Goal: Task Accomplishment & Management: Use online tool/utility

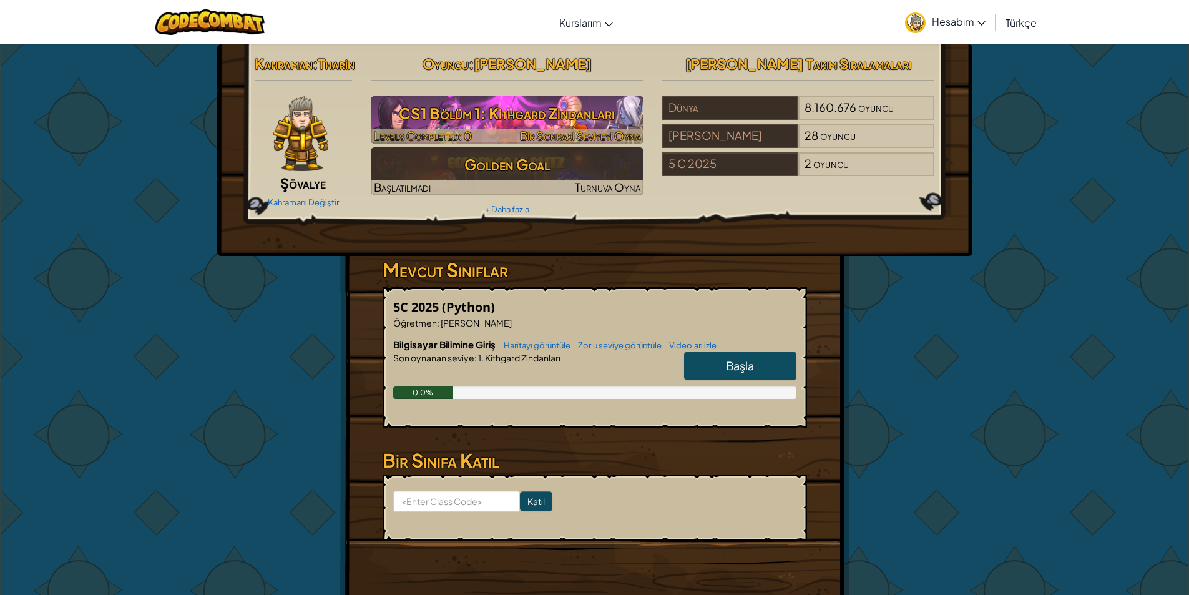
click at [551, 121] on h3 "CS1 Bölüm 1: Kithgard Zindanları" at bounding box center [507, 113] width 273 height 28
select select "tr"
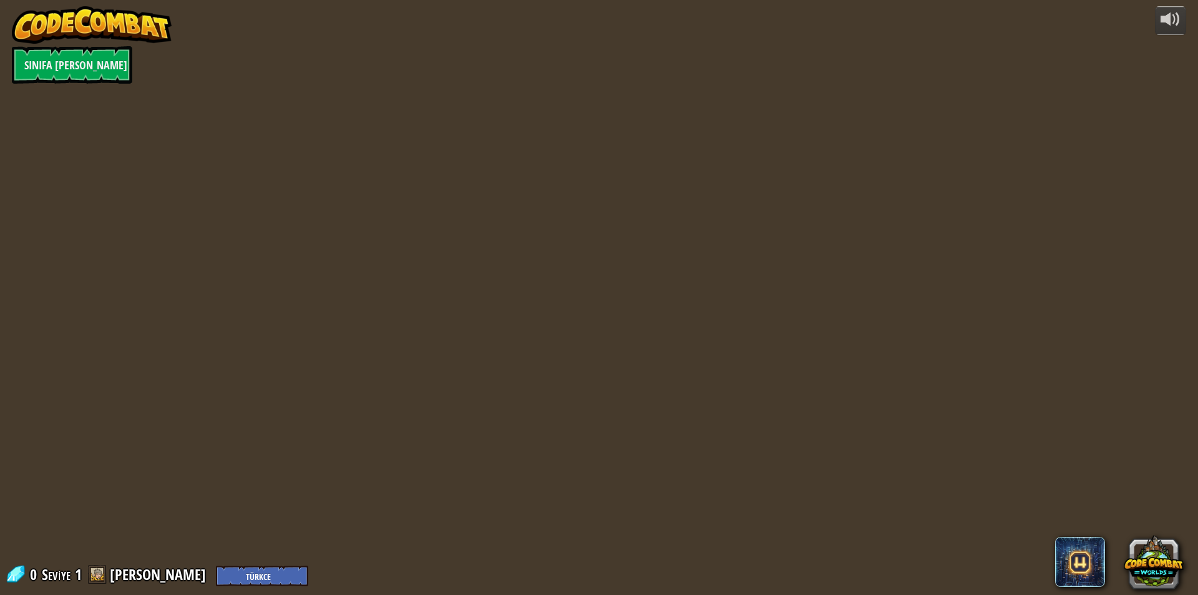
select select "tr"
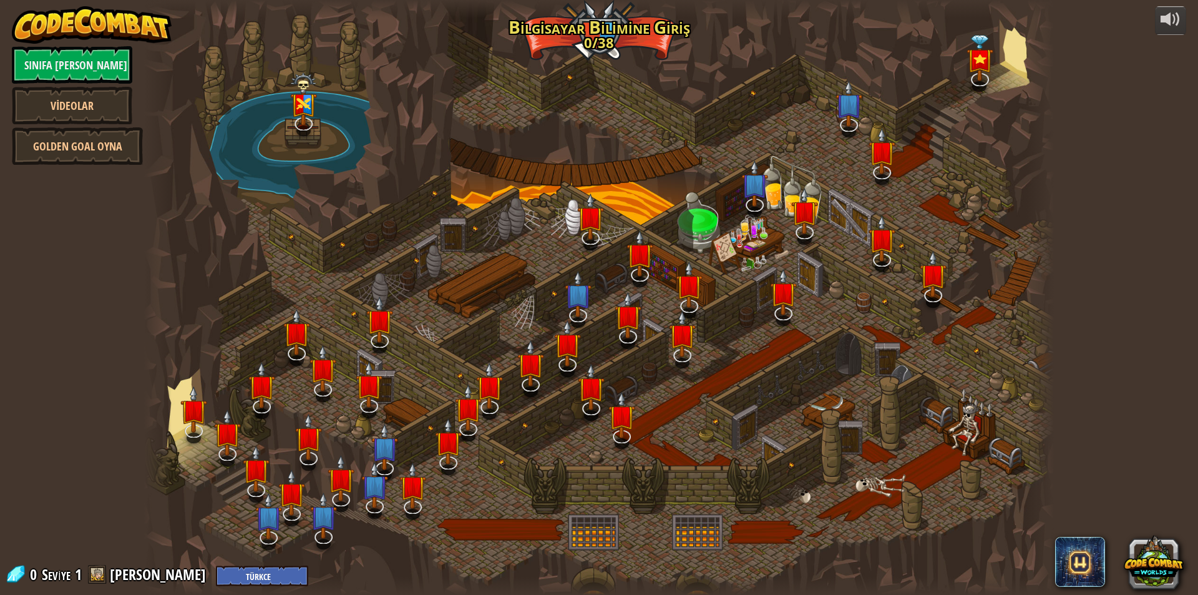
select select "tr"
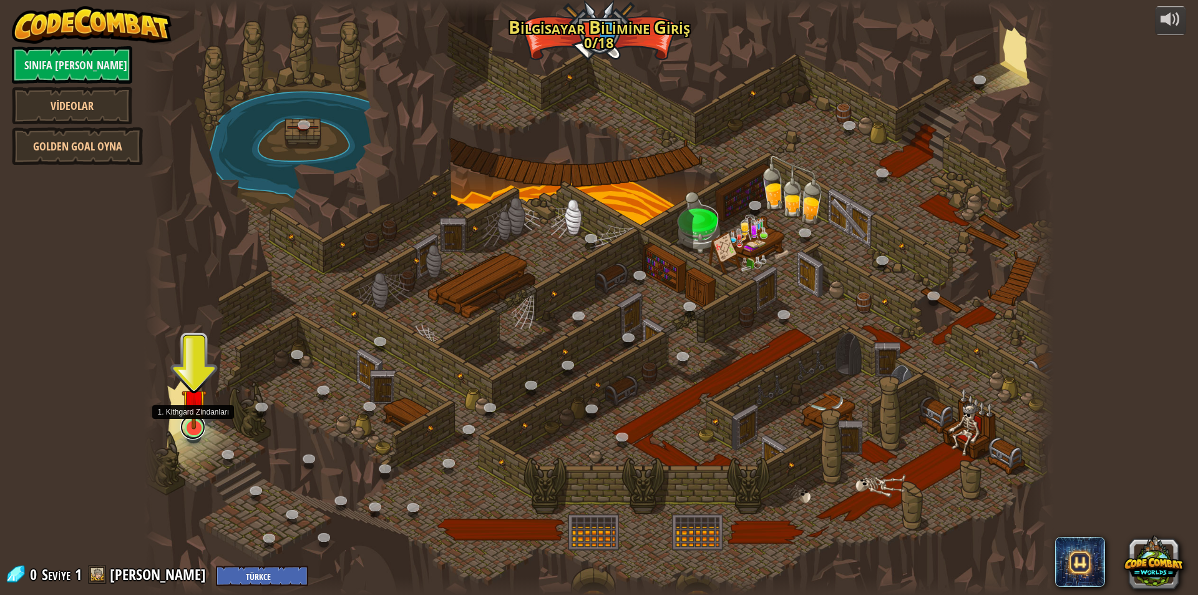
click at [197, 430] on link at bounding box center [192, 426] width 25 height 25
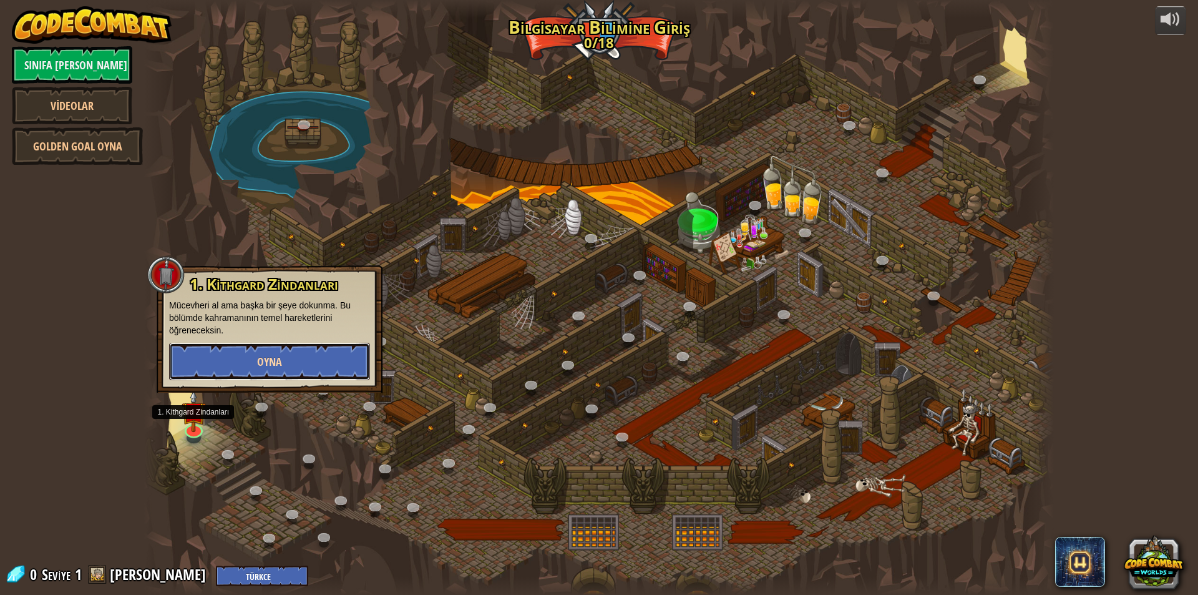
click at [259, 360] on span "Oyna" at bounding box center [269, 362] width 25 height 16
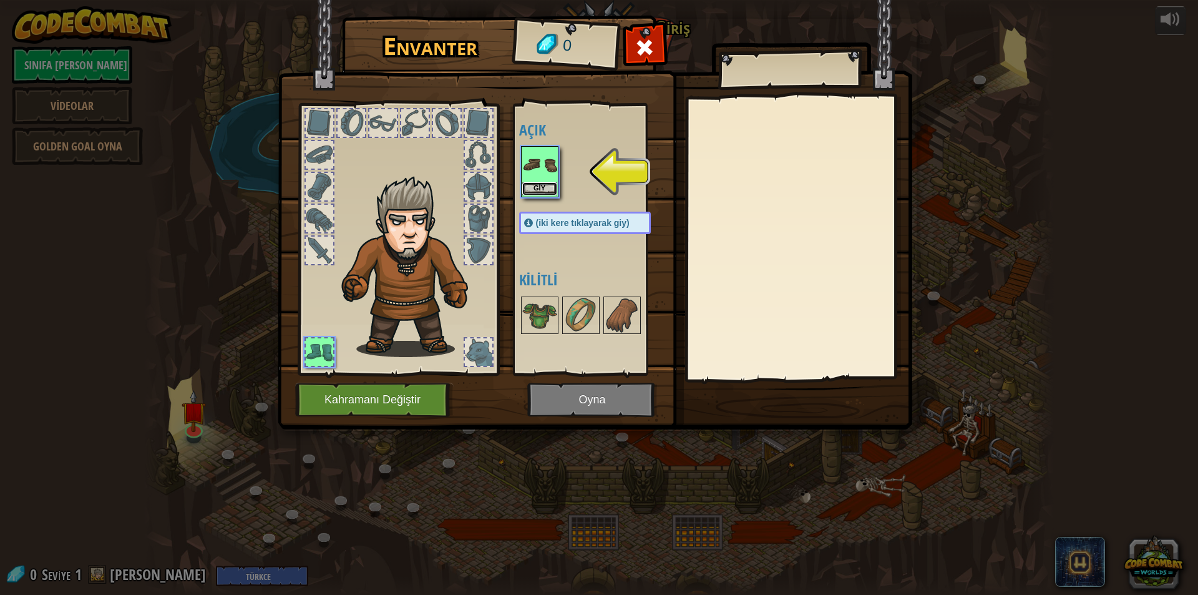
click at [539, 183] on button "Giy" at bounding box center [539, 188] width 35 height 13
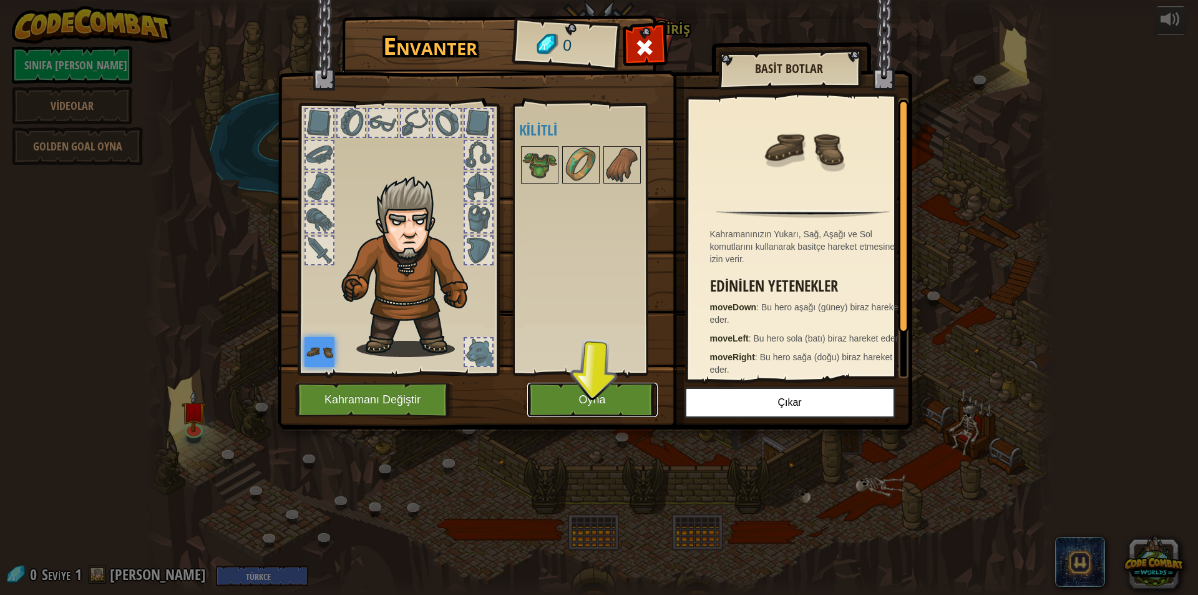
click at [584, 399] on button "Oyna" at bounding box center [592, 400] width 130 height 34
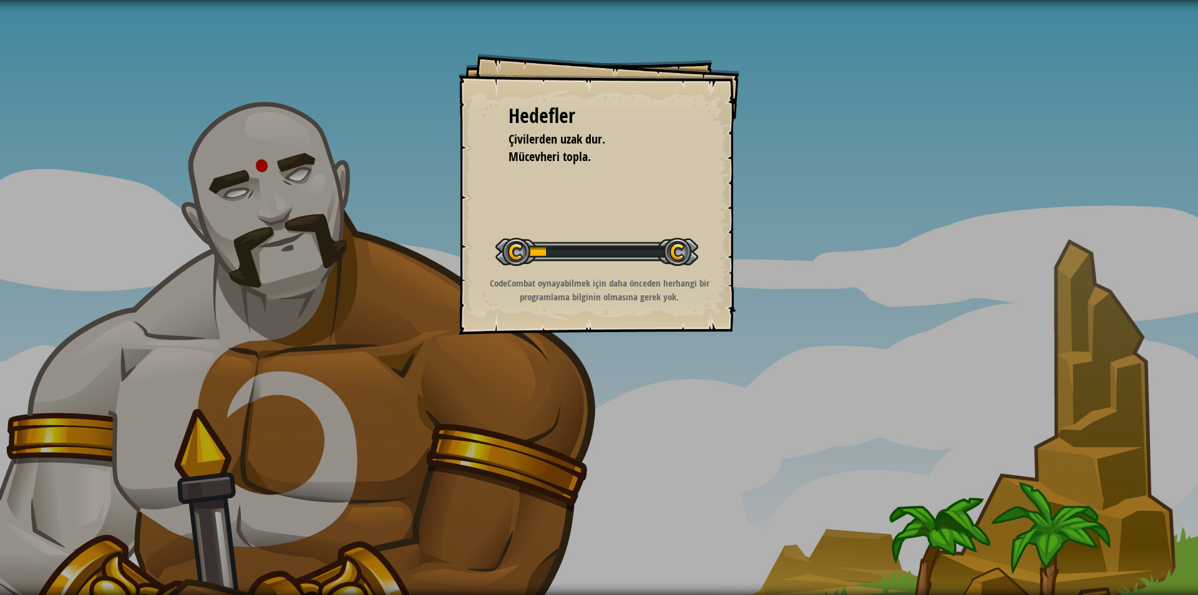
click at [667, 203] on div "Hedefler Çivilerden uzak dur. Mücevheri topla. Seviyeyi Başlat Yüklenemiyor Bu …" at bounding box center [599, 194] width 281 height 281
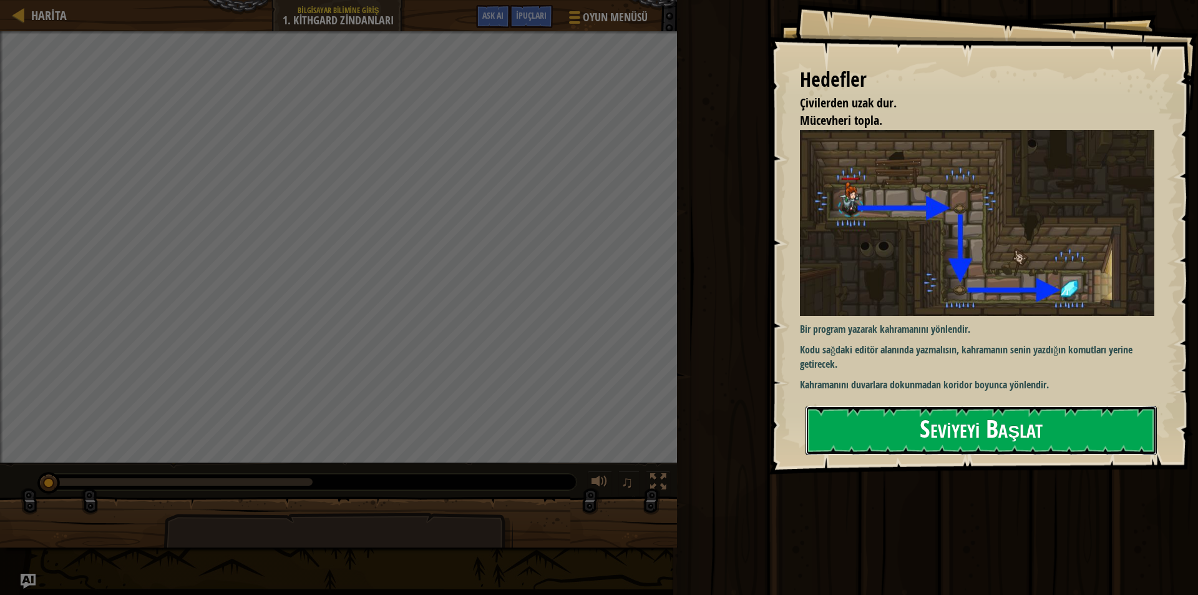
click at [992, 426] on button "Seviyeyi Başlat" at bounding box center [981, 430] width 351 height 49
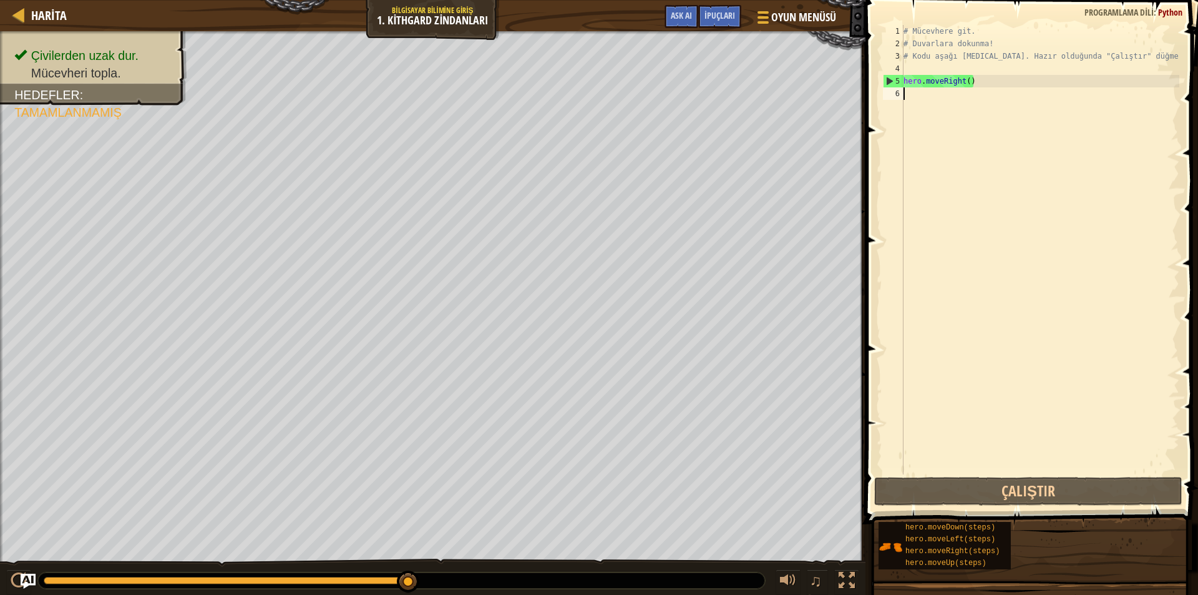
type textarea "i"
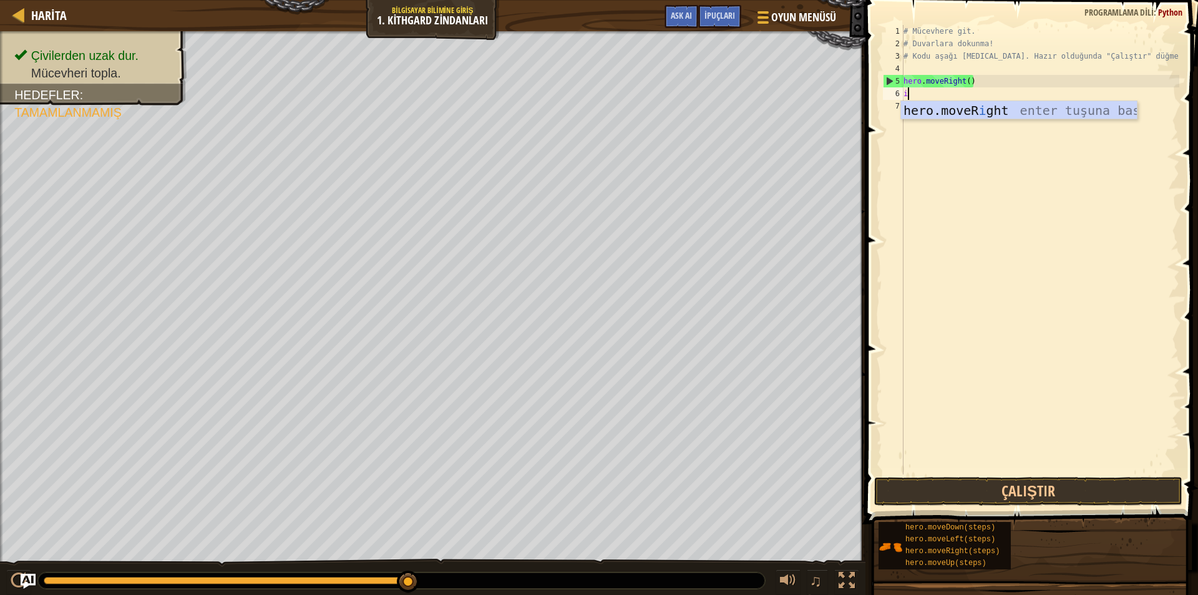
scroll to position [6, 0]
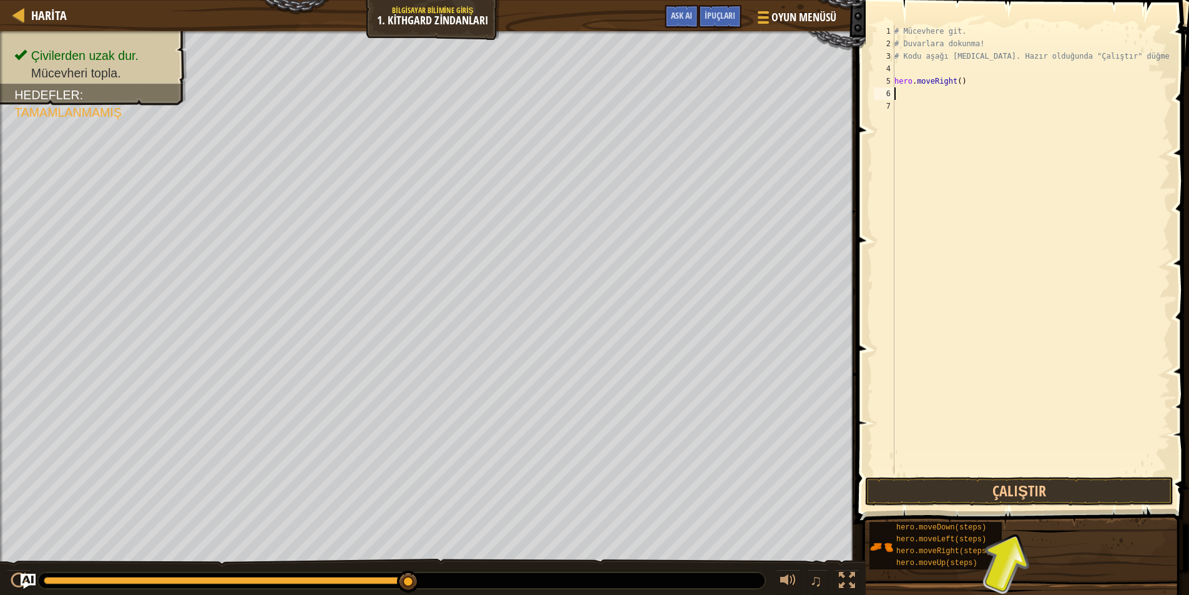
type textarea "h"
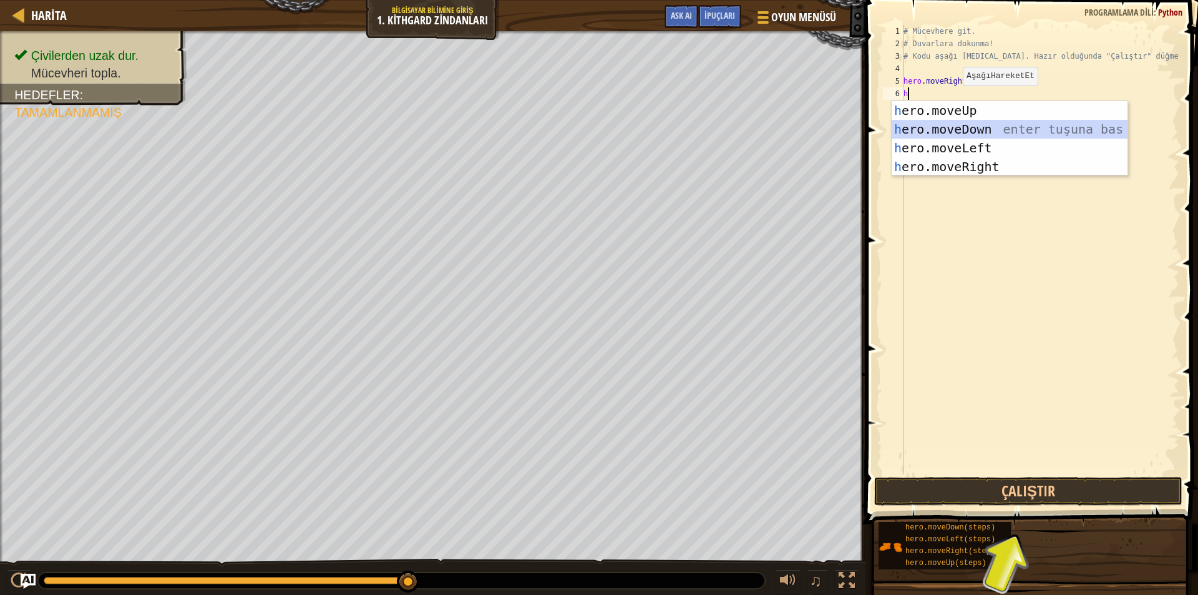
click at [975, 123] on div "h ero.moveUp enter tuşuna bas h ero.moveDown enter tuşuna bas h ero.moveLeft en…" at bounding box center [1010, 157] width 236 height 112
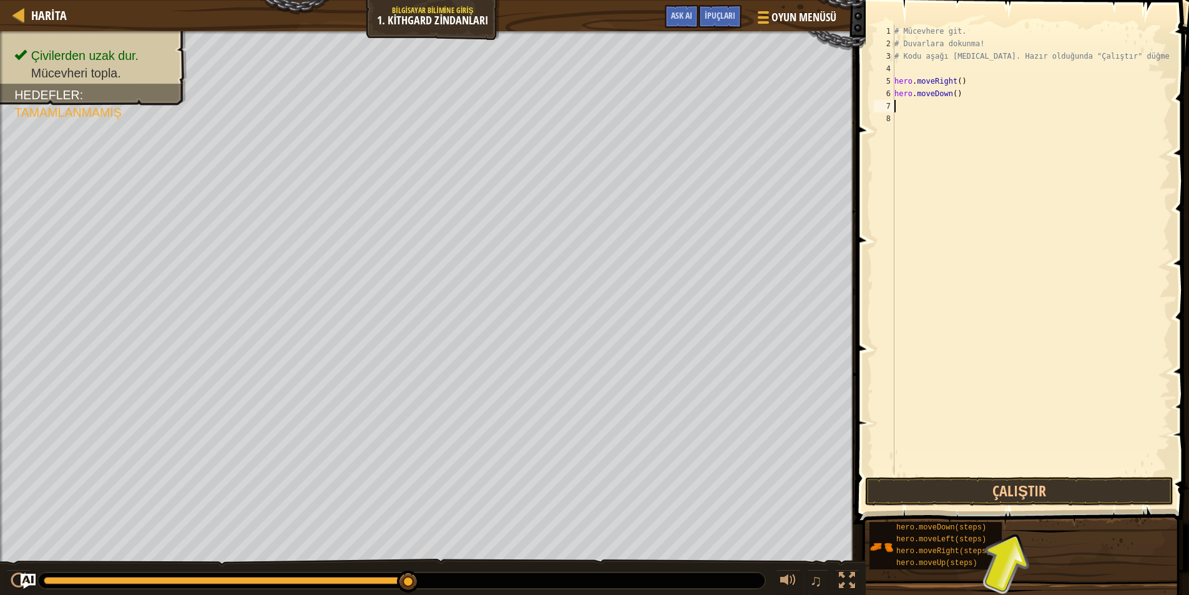
type textarea "h"
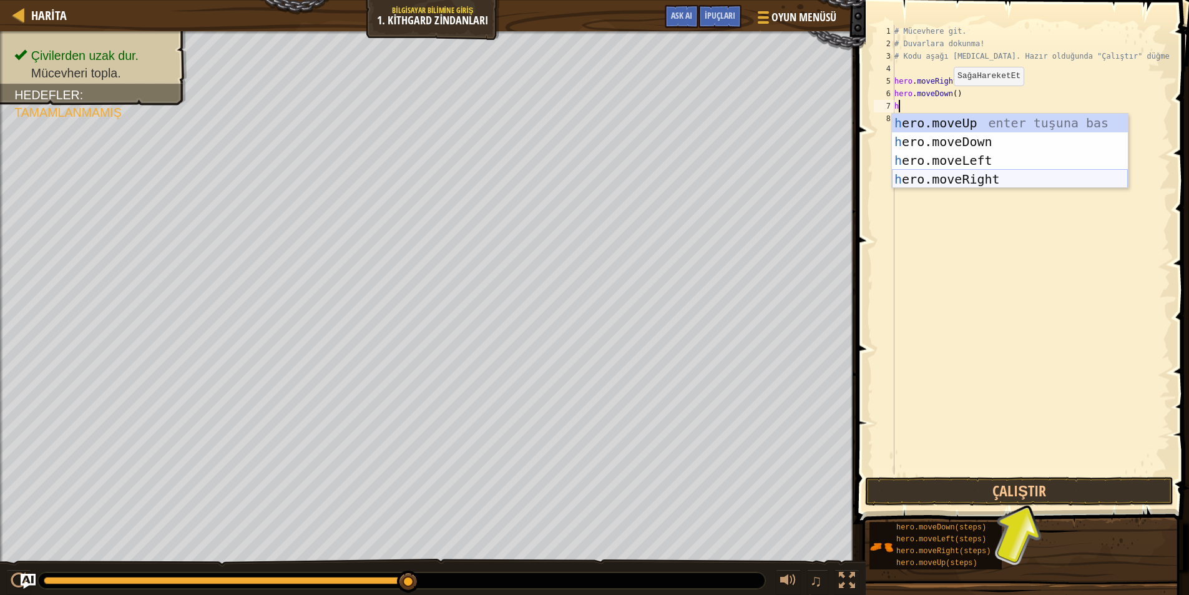
click at [1001, 182] on div "h ero.moveUp enter tuşuna bas h ero.moveDown enter tuşuna bas h ero.moveLeft en…" at bounding box center [1010, 170] width 236 height 112
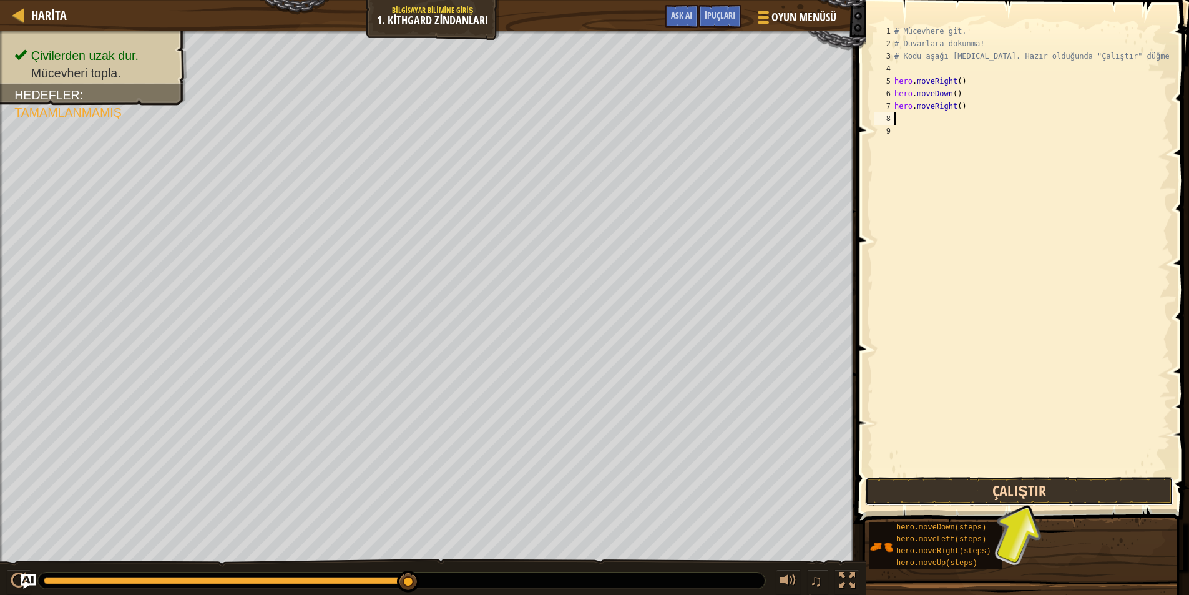
click at [1047, 496] on button "Çalıştır" at bounding box center [1019, 491] width 308 height 29
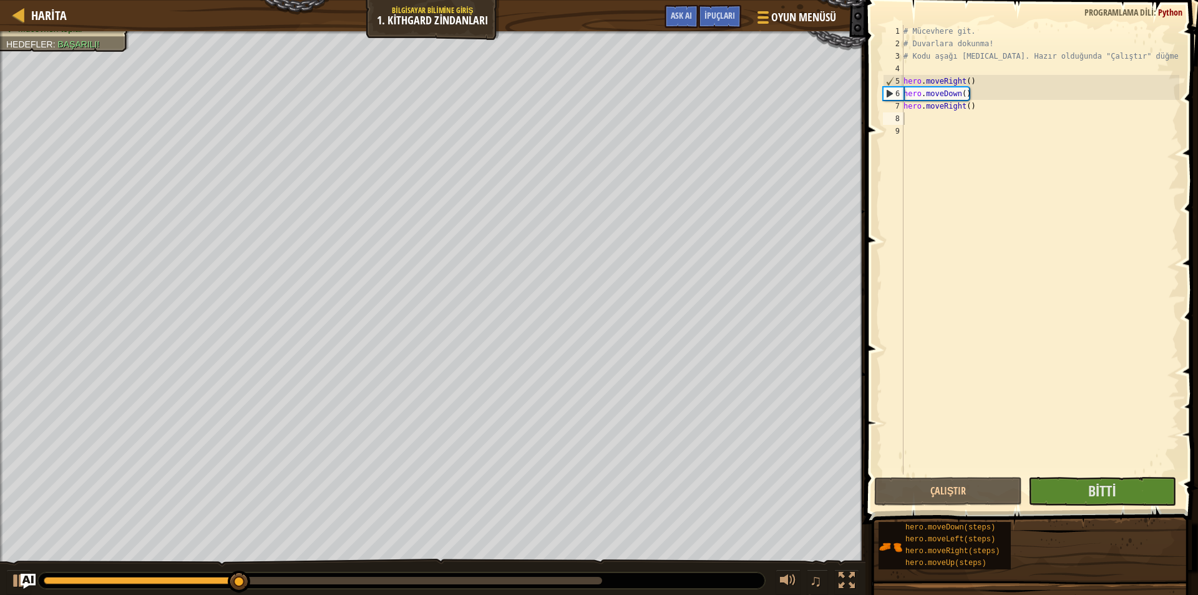
click at [1070, 506] on div "İpuçları Videolar 1 2 3 4 5 6 7 8 9 # Mücevhere git. # Duvarlara dokunma! # Kod…" at bounding box center [1030, 294] width 336 height 589
click at [1073, 497] on button "Bitti" at bounding box center [1103, 491] width 148 height 29
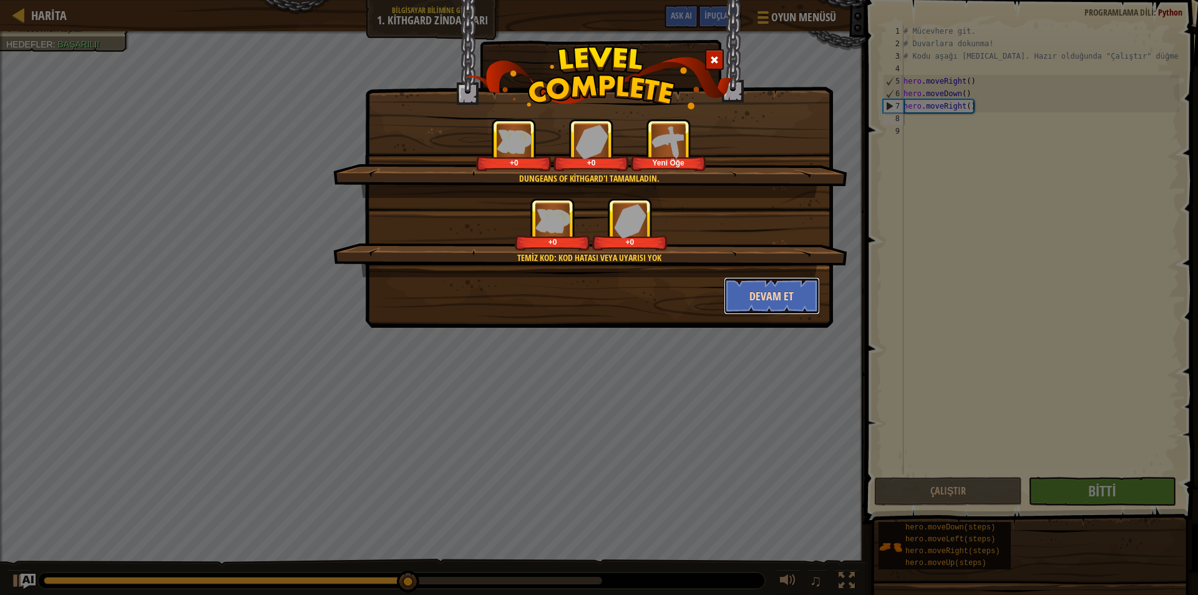
click at [751, 288] on button "Devam et" at bounding box center [772, 295] width 97 height 37
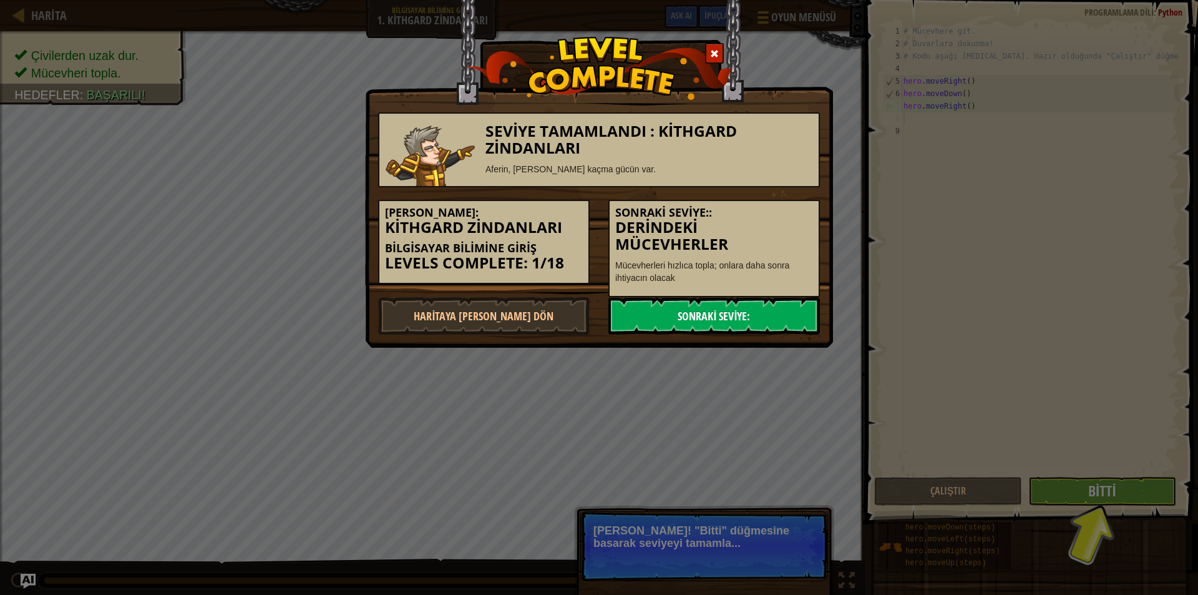
drag, startPoint x: 647, startPoint y: 316, endPoint x: 658, endPoint y: 314, distance: 12.0
click at [658, 314] on link "Sonraki Seviye:" at bounding box center [715, 315] width 212 height 37
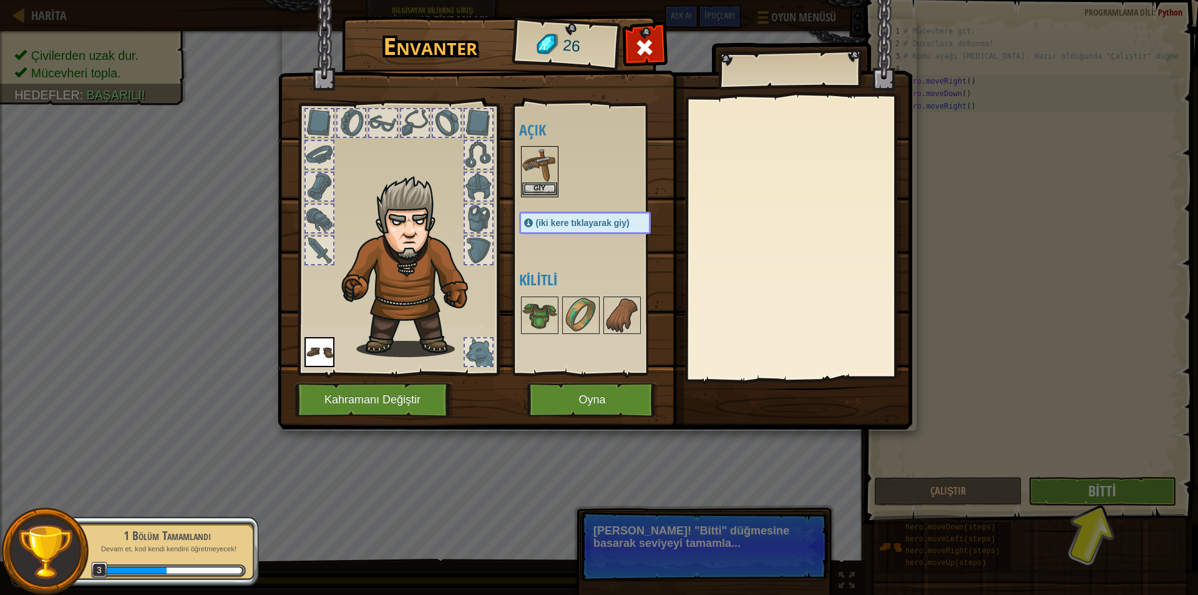
click at [550, 177] on img at bounding box center [539, 164] width 35 height 35
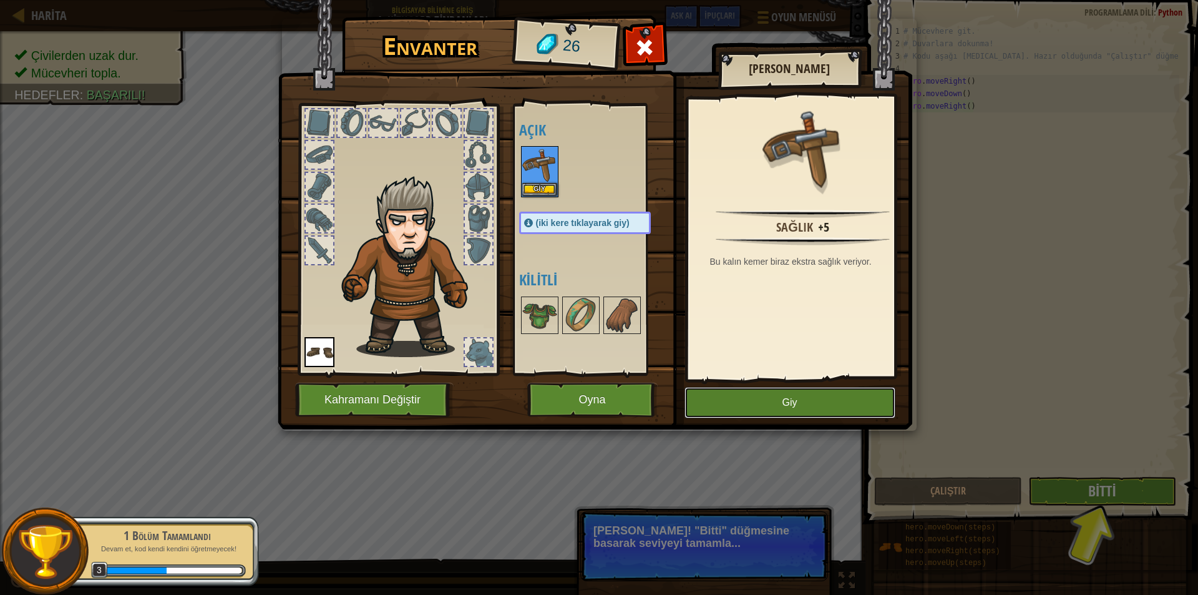
drag, startPoint x: 807, startPoint y: 411, endPoint x: 796, endPoint y: 408, distance: 11.7
click at [805, 409] on button "Giy" at bounding box center [790, 402] width 211 height 31
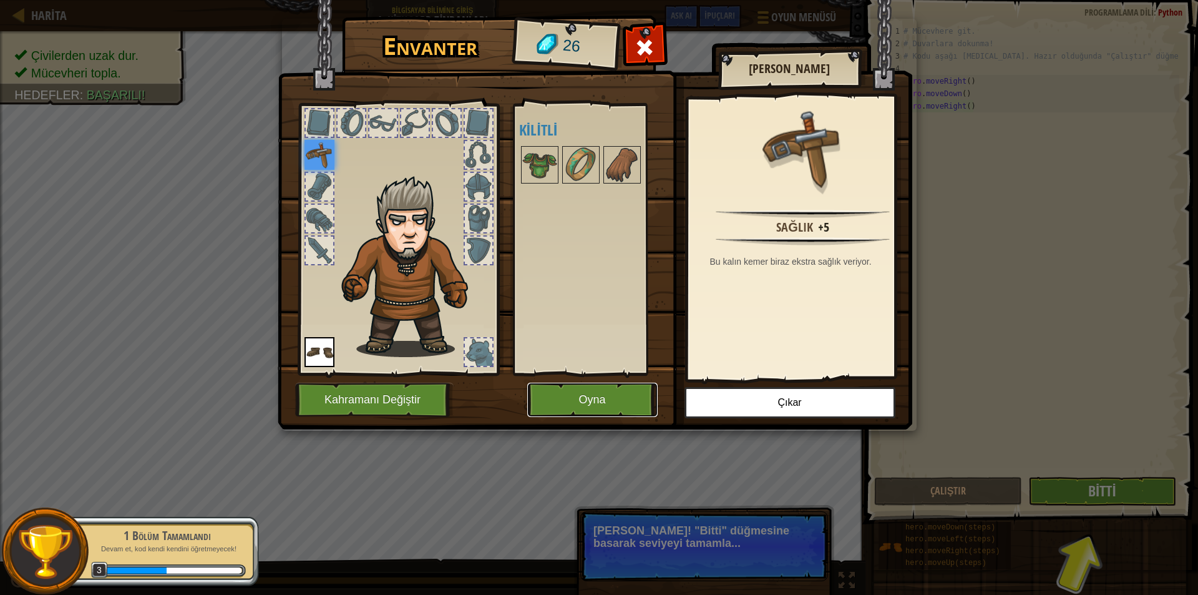
click at [643, 384] on button "Oyna" at bounding box center [592, 400] width 130 height 34
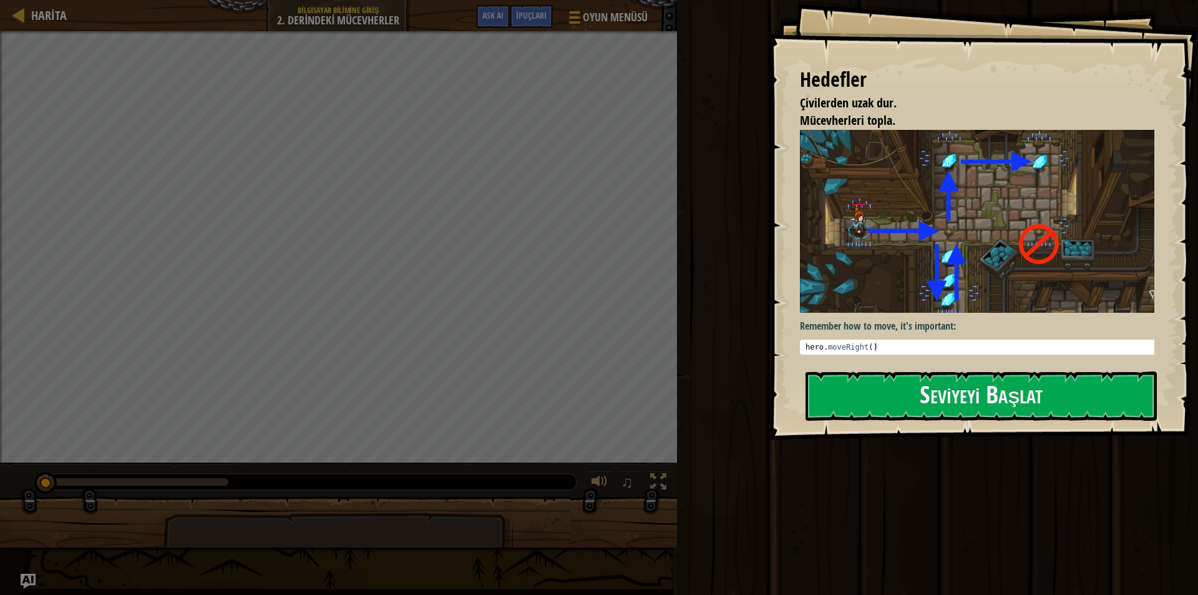
click at [992, 452] on div at bounding box center [981, 447] width 351 height 28
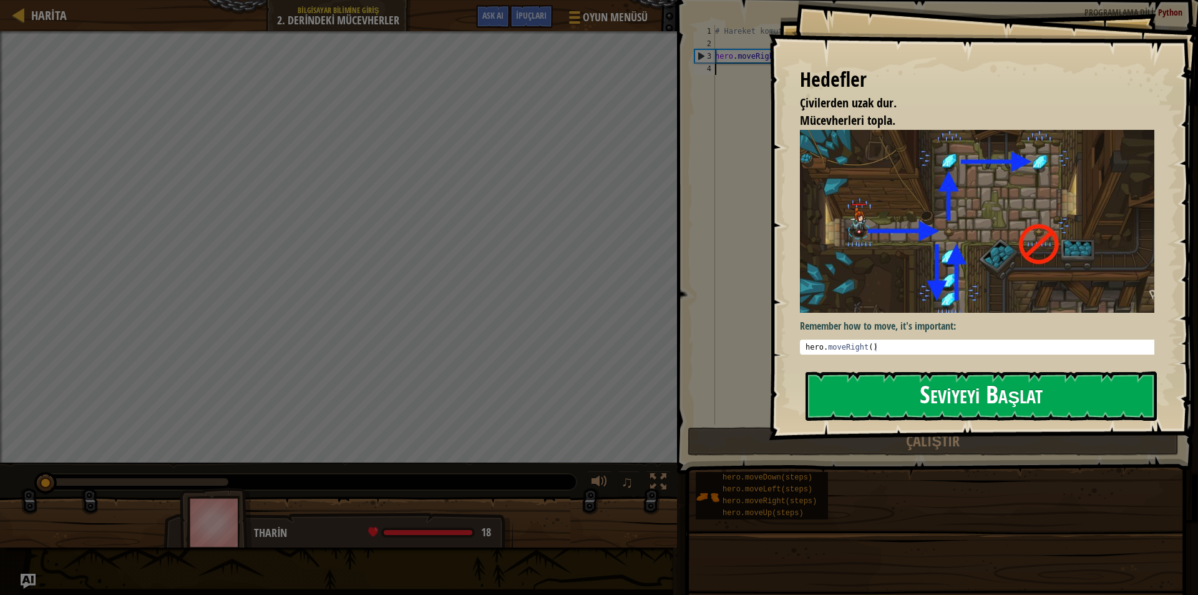
click at [956, 383] on button "Seviyeyi Başlat" at bounding box center [981, 395] width 351 height 49
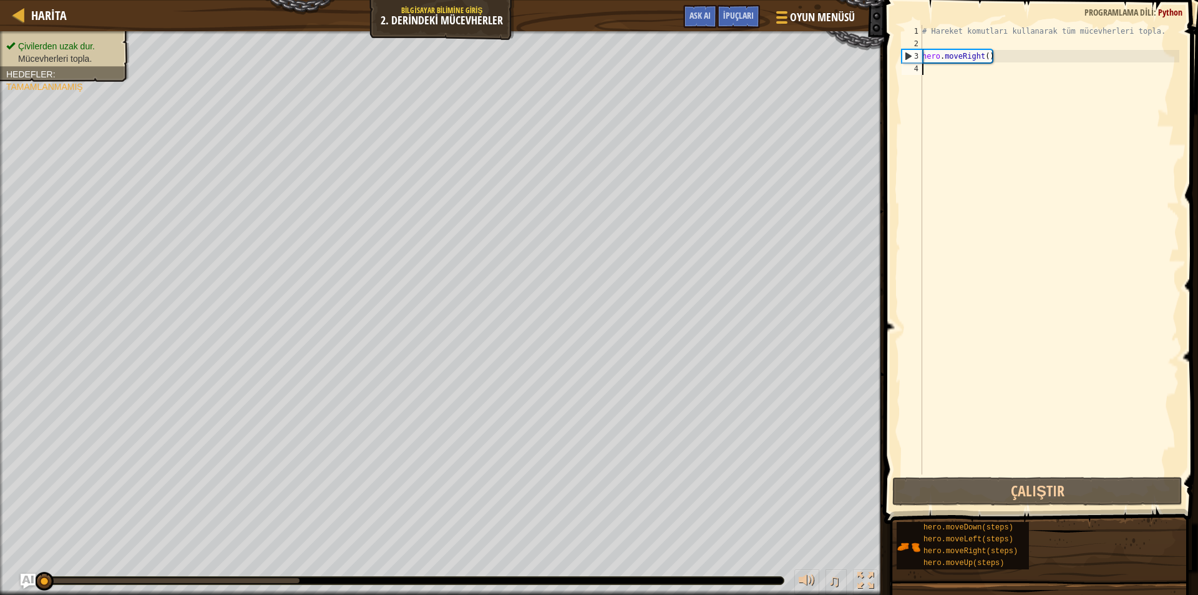
click at [930, 73] on div "# Hareket komutları kullanarak tüm mücevherleri topla. hero . moveRight ( )" at bounding box center [1050, 262] width 260 height 474
click at [929, 70] on div "# Hareket komutları kullanarak tüm mücevherleri topla. hero . moveRight ( )" at bounding box center [1050, 262] width 260 height 474
type textarea "h"
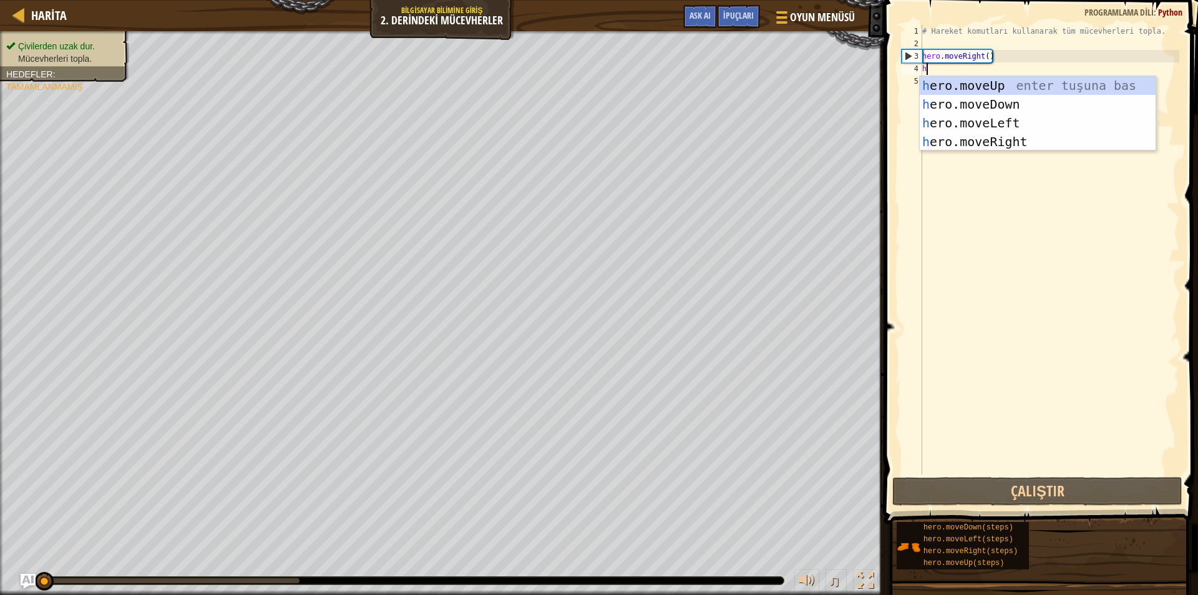
scroll to position [6, 0]
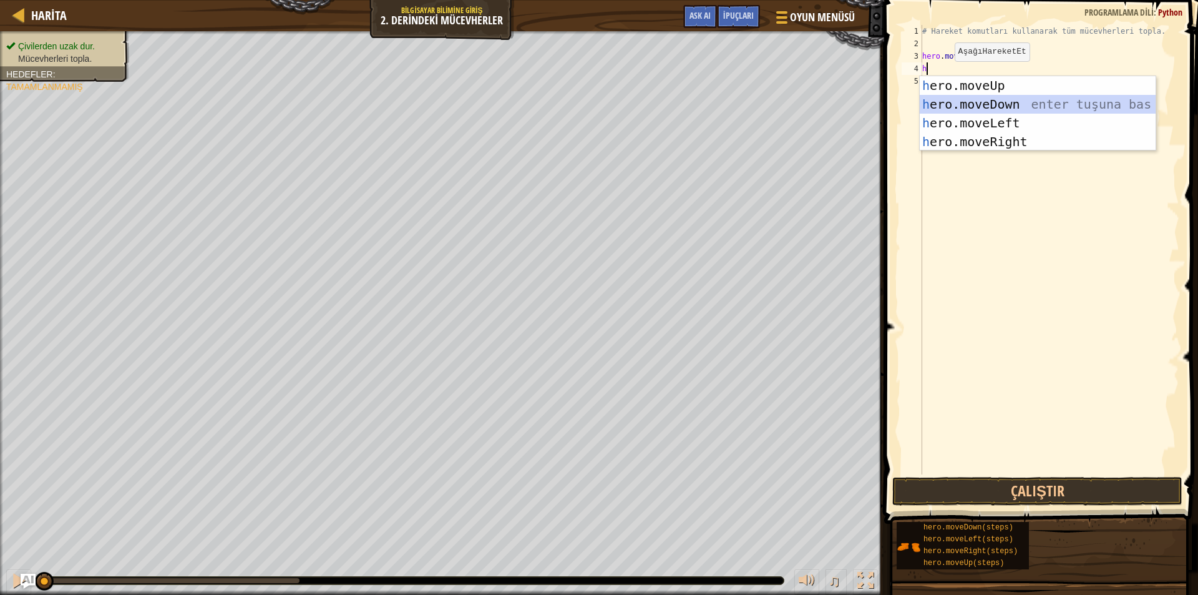
click at [971, 99] on div "h ero.moveUp enter tuşuna bas h ero.moveDown enter tuşuna bas h ero.moveLeft en…" at bounding box center [1038, 132] width 236 height 112
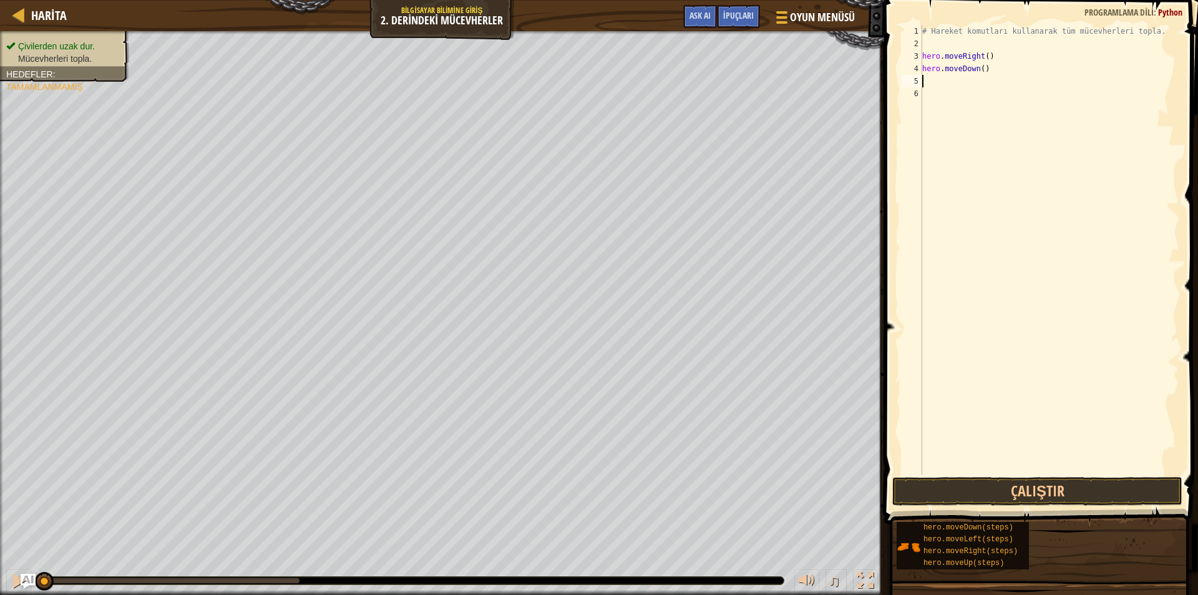
type textarea "h"
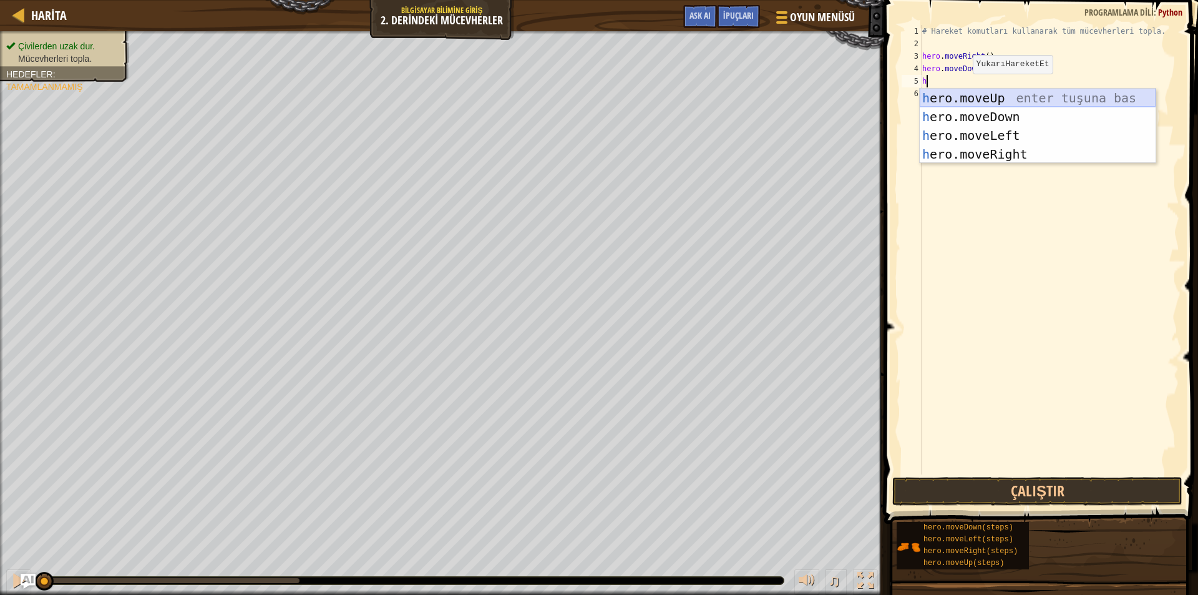
click at [964, 97] on div "h ero.moveUp enter tuşuna bas h ero.moveDown enter tuşuna bas h ero.moveLeft en…" at bounding box center [1038, 145] width 236 height 112
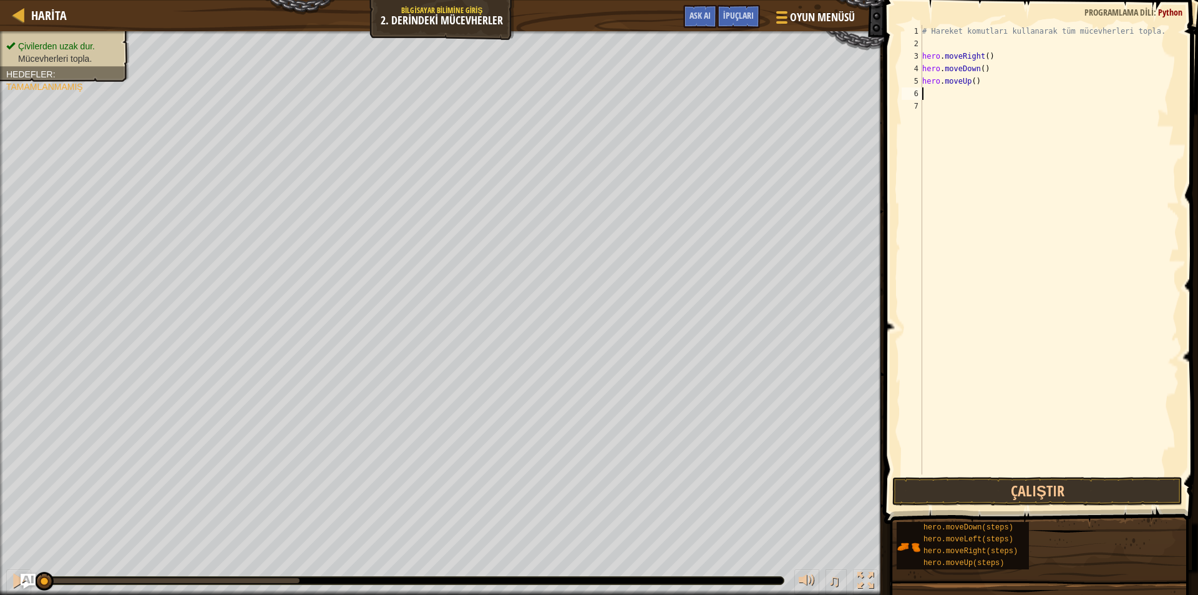
type textarea "h"
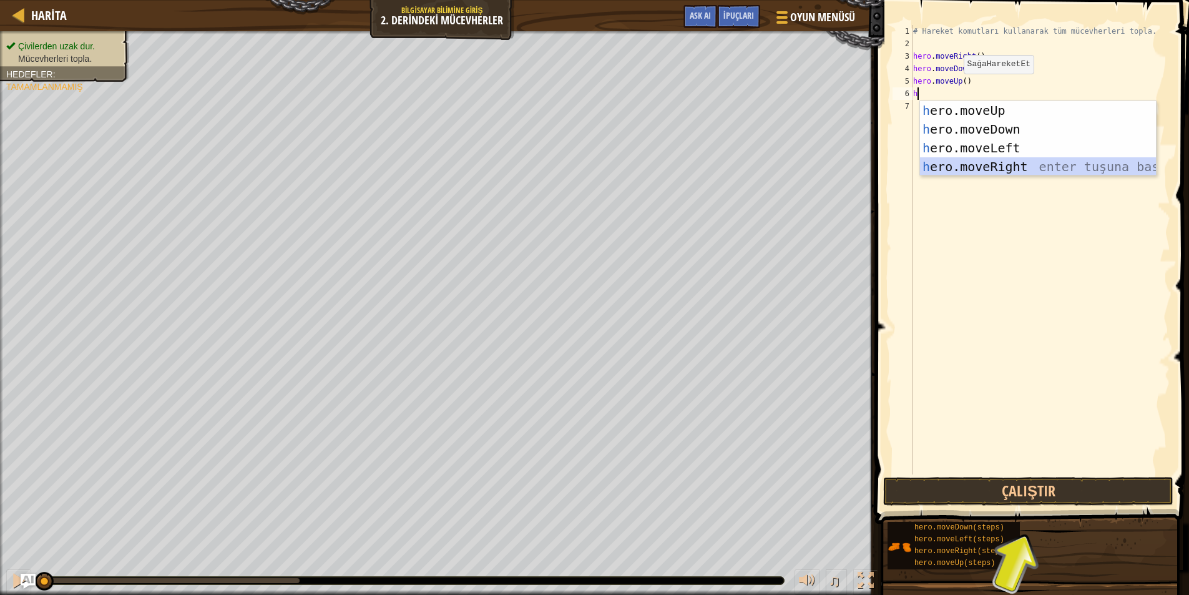
click at [1006, 164] on div "h ero.moveUp enter tuşuna bas h ero.moveDown enter tuşuna bas h ero.moveLeft en…" at bounding box center [1038, 157] width 236 height 112
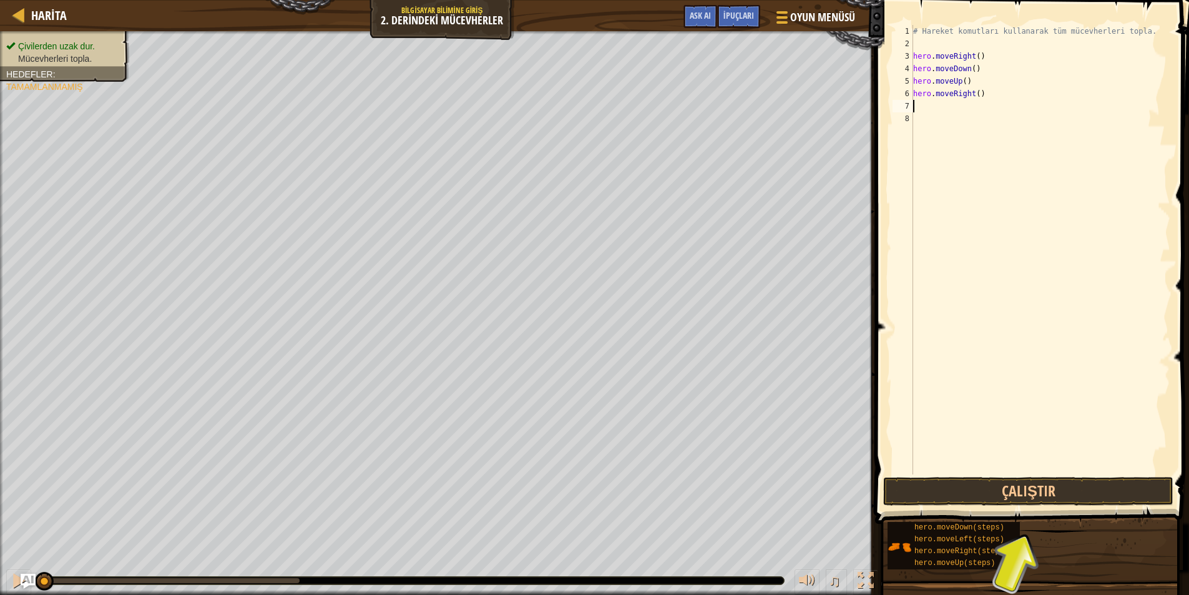
type textarea "h"
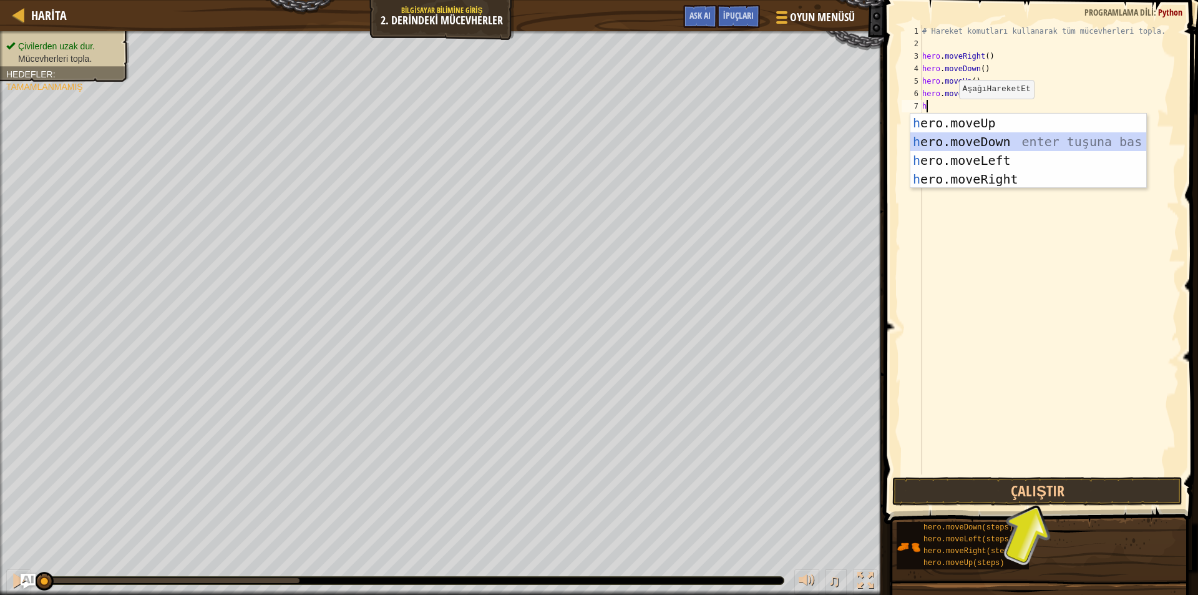
click at [956, 142] on div "h ero.moveUp enter tuşuna bas h ero.moveDown enter tuşuna bas h ero.moveLeft en…" at bounding box center [1029, 170] width 236 height 112
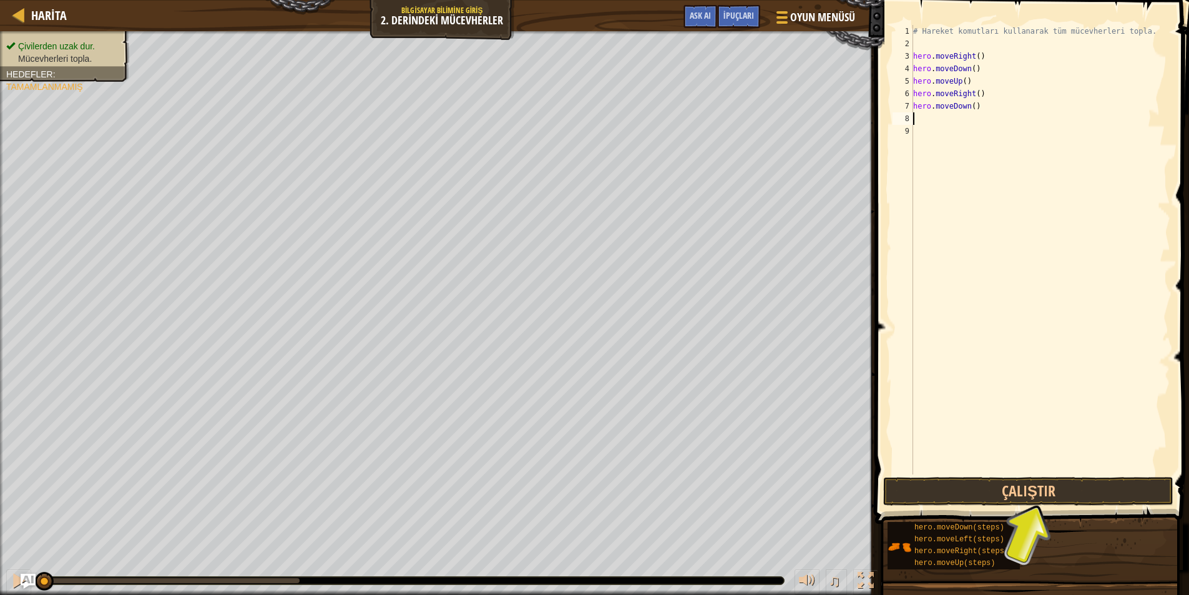
type textarea "h"
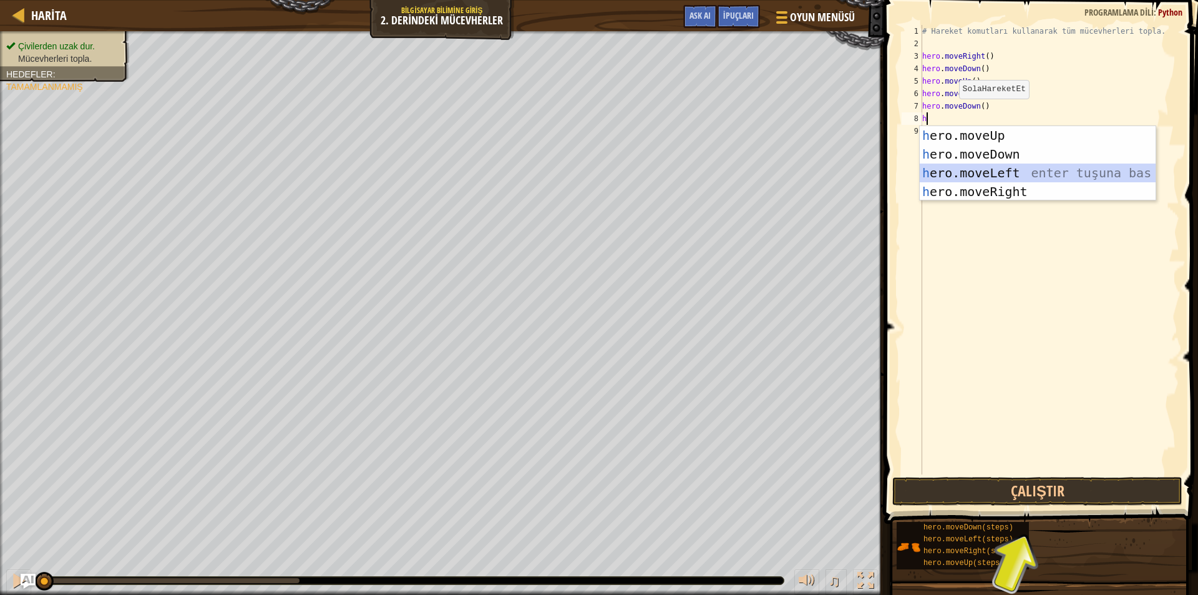
click at [941, 172] on div "h ero.moveUp enter tuşuna bas h ero.moveDown enter tuşuna bas h ero.moveLeft en…" at bounding box center [1038, 182] width 236 height 112
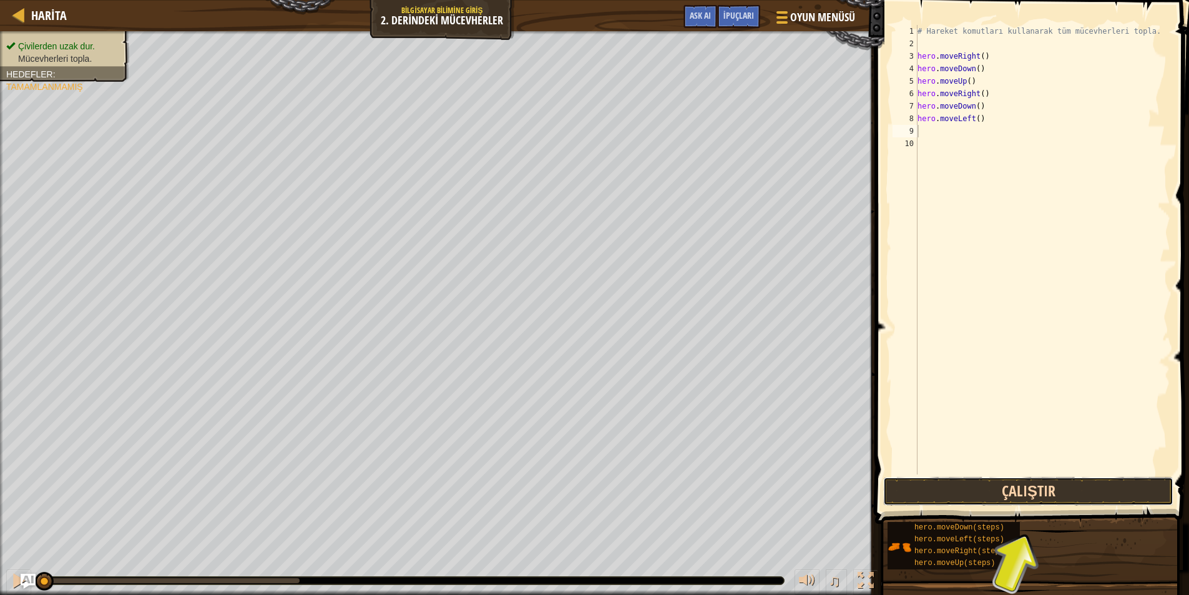
click at [989, 493] on button "Çalıştır" at bounding box center [1028, 491] width 290 height 29
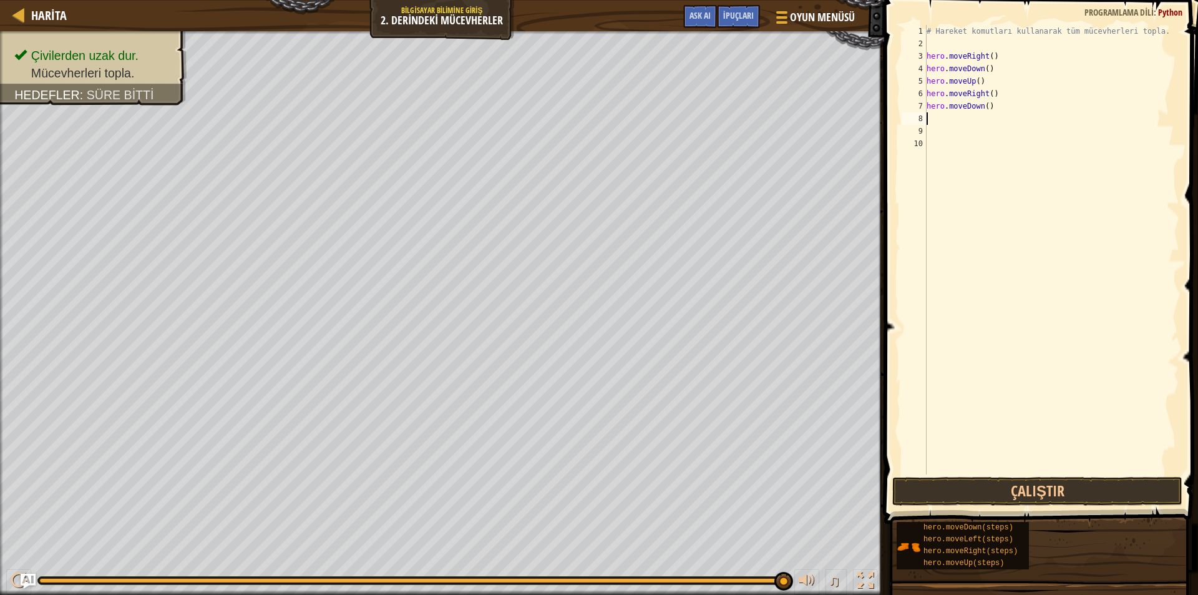
drag, startPoint x: 995, startPoint y: 117, endPoint x: 987, endPoint y: 117, distance: 7.5
click at [982, 116] on div "# Hareket komutları [DEMOGRAPHIC_DATA] tüm mücevherleri topla. hero . moveRight…" at bounding box center [1051, 262] width 255 height 474
drag, startPoint x: 992, startPoint y: 106, endPoint x: 919, endPoint y: 106, distance: 72.4
click at [919, 106] on div "1 2 3 4 5 6 7 8 9 10 # Hareket komutları [DEMOGRAPHIC_DATA] tüm mücevherleri to…" at bounding box center [1039, 249] width 280 height 449
type textarea "hero.moveDown()"
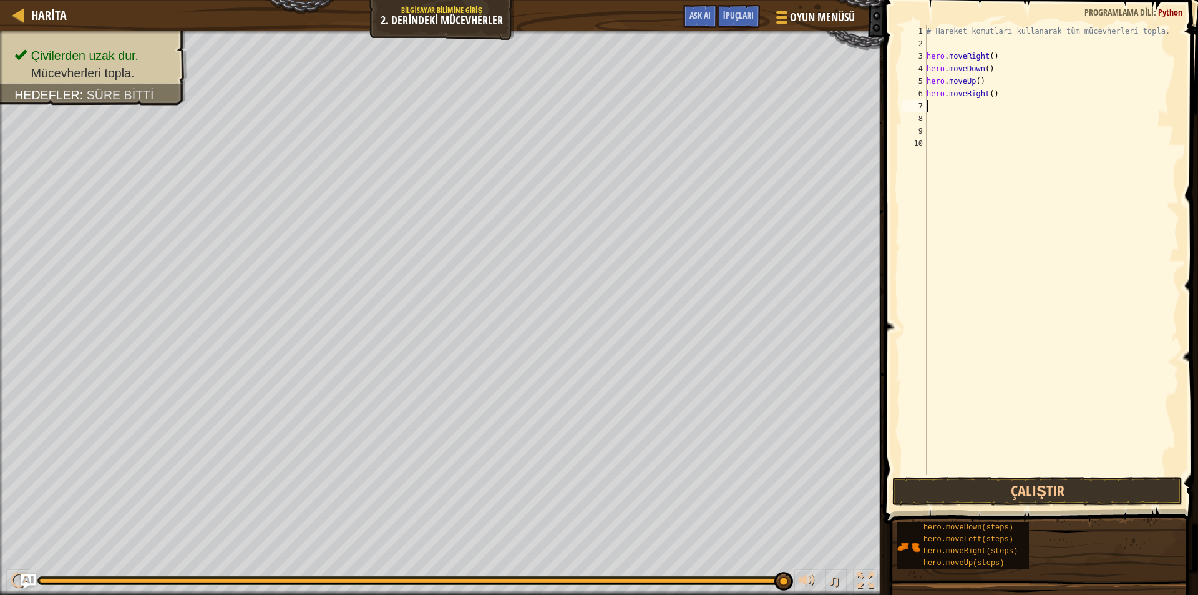
type textarea "h"
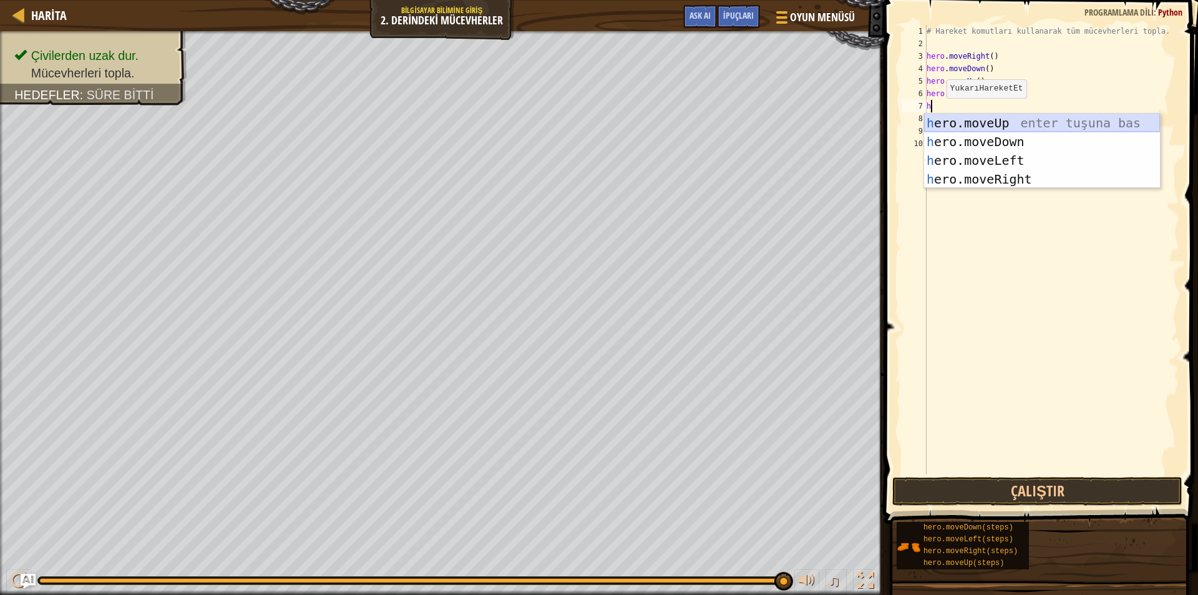
click at [959, 123] on div "h ero.moveUp enter tuşuna bas h ero.moveDown enter tuşuna bas h ero.moveLeft en…" at bounding box center [1042, 170] width 236 height 112
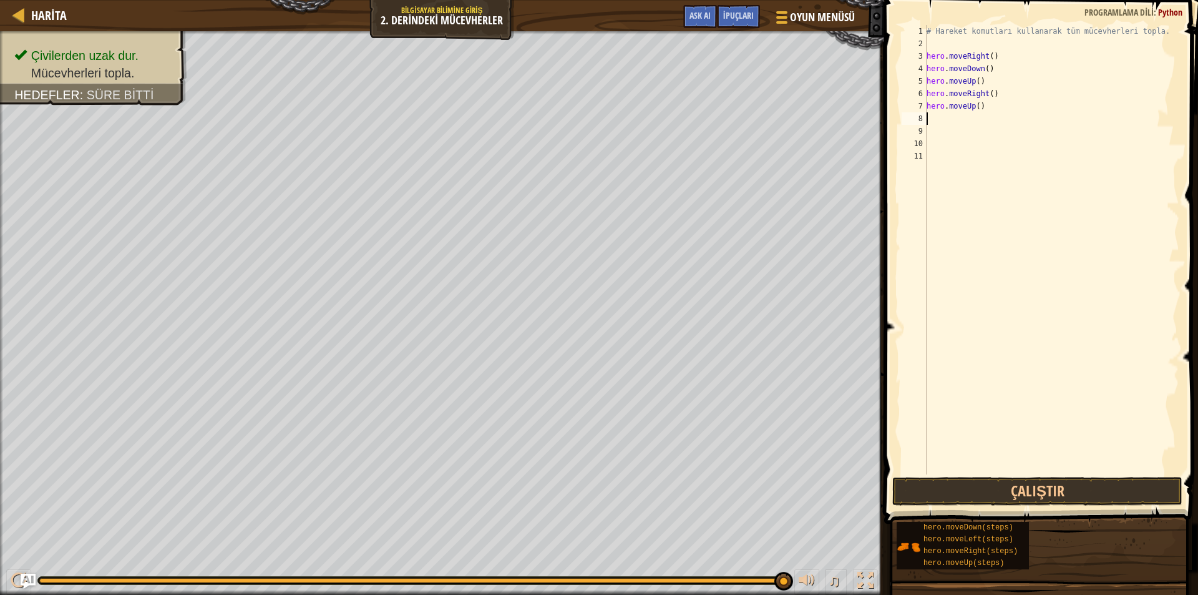
type textarea "h"
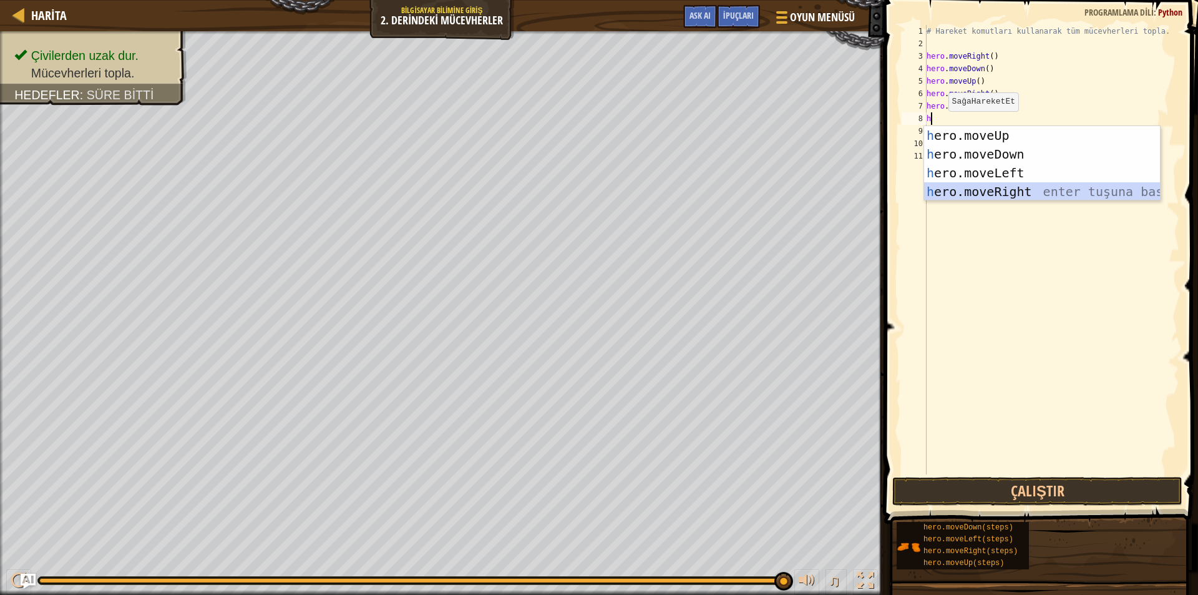
click at [953, 188] on div "h ero.moveUp enter tuşuna bas h ero.moveDown enter tuşuna bas h ero.moveLeft en…" at bounding box center [1042, 182] width 236 height 112
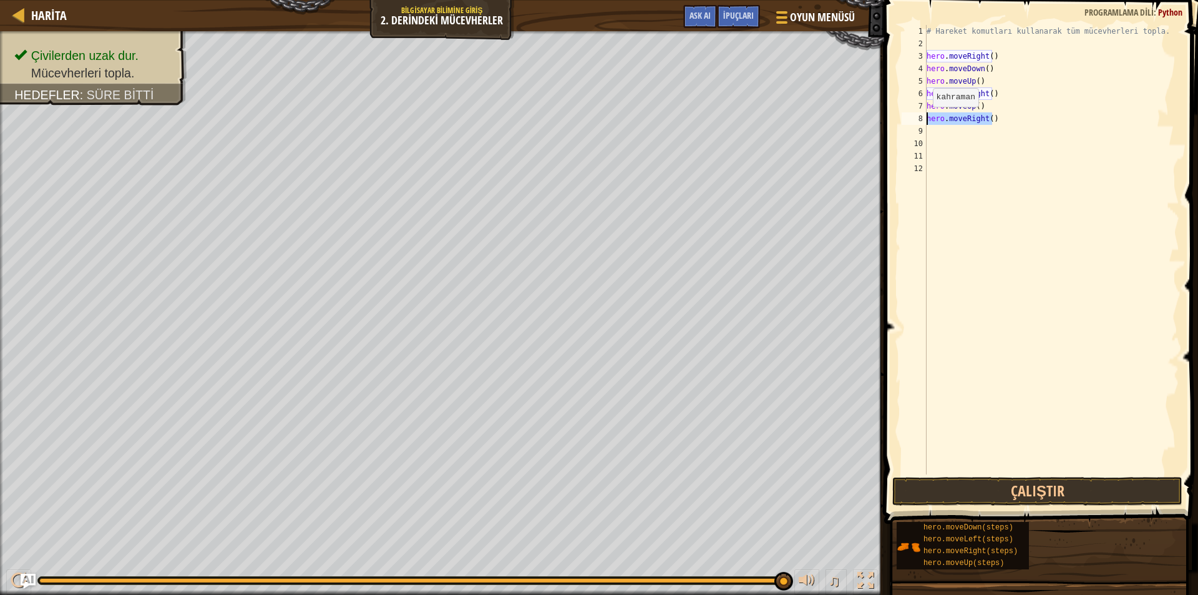
drag, startPoint x: 992, startPoint y: 121, endPoint x: 927, endPoint y: 119, distance: 65.6
click at [927, 119] on div "# Hareket komutları [DEMOGRAPHIC_DATA] tüm mücevherleri topla. hero . moveRight…" at bounding box center [1051, 262] width 255 height 474
type textarea ")"
drag, startPoint x: 936, startPoint y: 122, endPoint x: 921, endPoint y: 119, distance: 15.9
click at [921, 119] on div ") 1 2 3 4 5 6 7 8 9 10 11 12 # Hareket komutları [DEMOGRAPHIC_DATA] tüm mücevhe…" at bounding box center [1039, 249] width 280 height 449
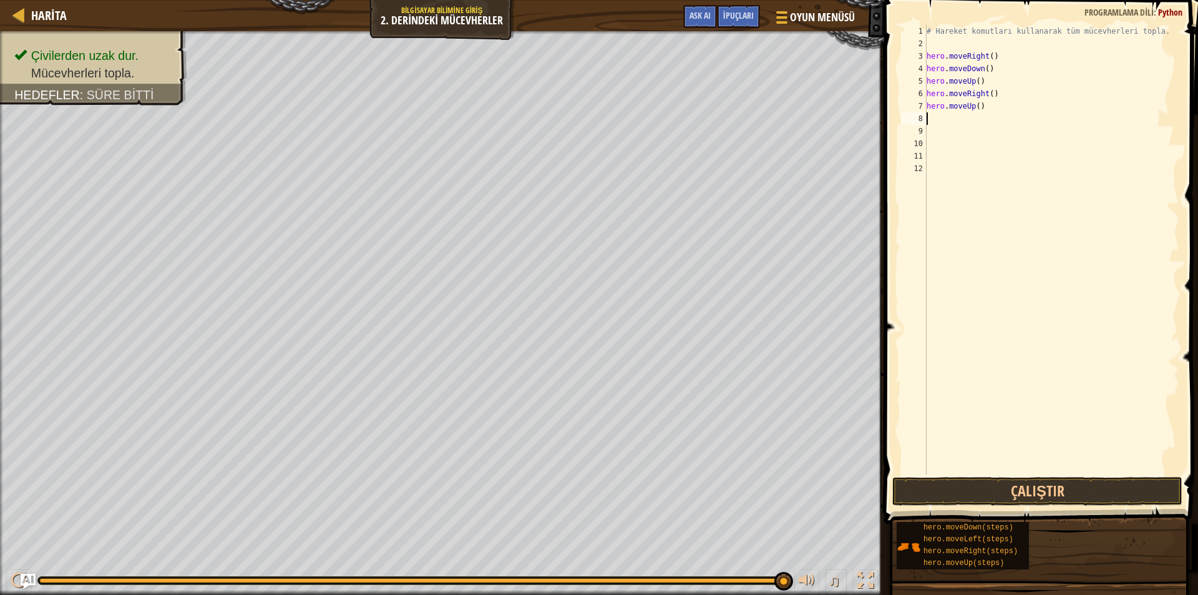
type textarea "h"
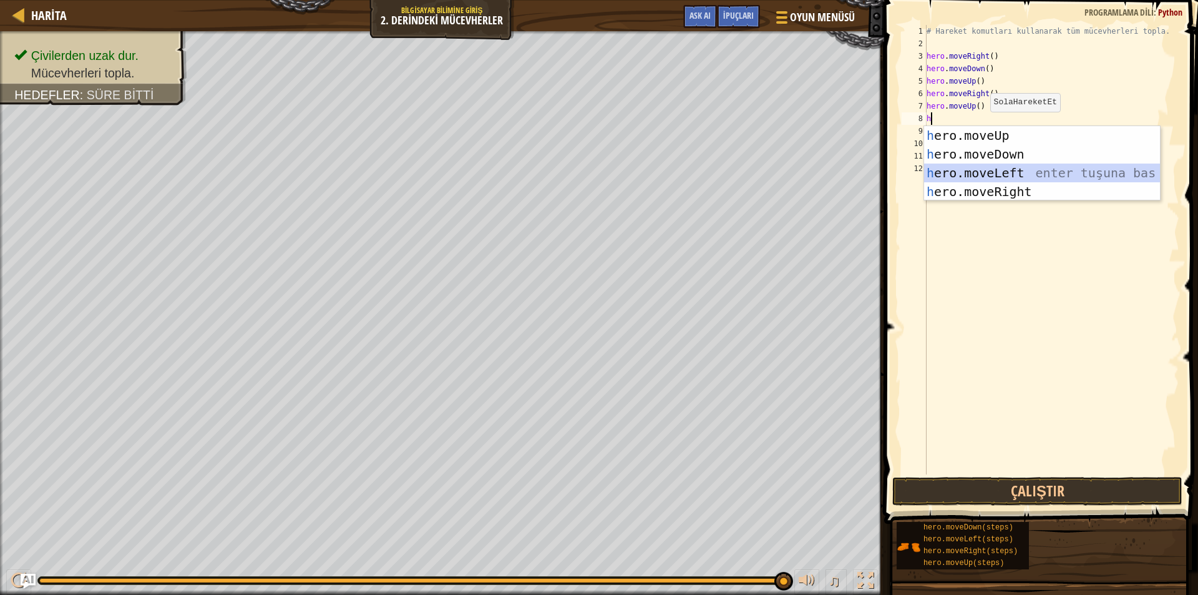
click at [975, 167] on div "h ero.moveUp enter tuşuna bas h ero.moveDown enter tuşuna bas h ero.moveLeft en…" at bounding box center [1042, 182] width 236 height 112
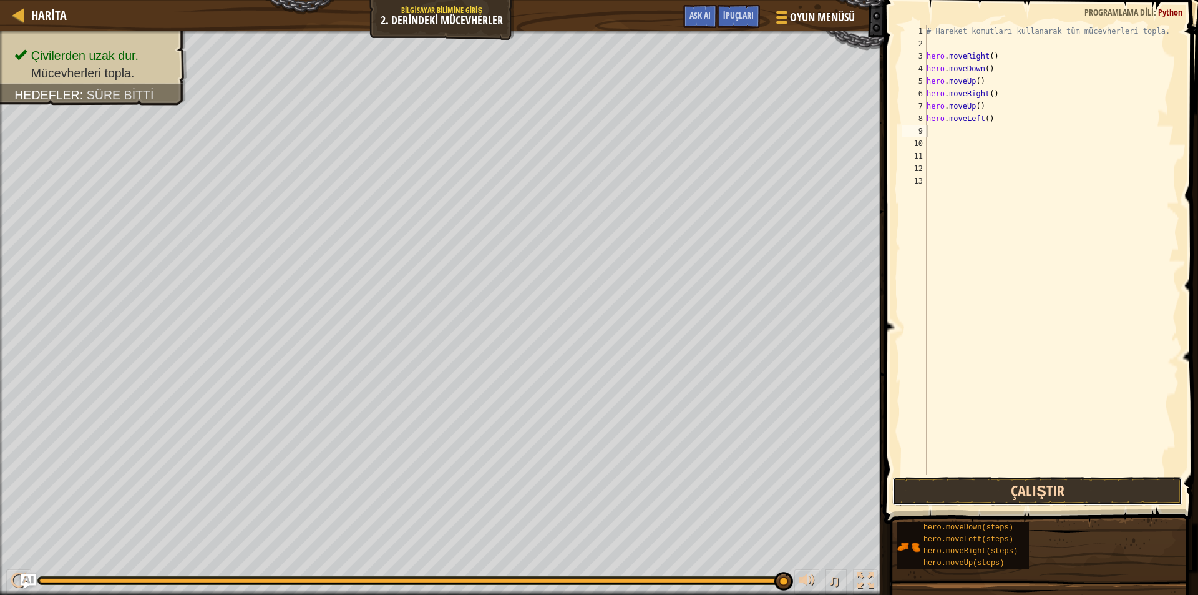
click at [952, 497] on button "Çalıştır" at bounding box center [1038, 491] width 290 height 29
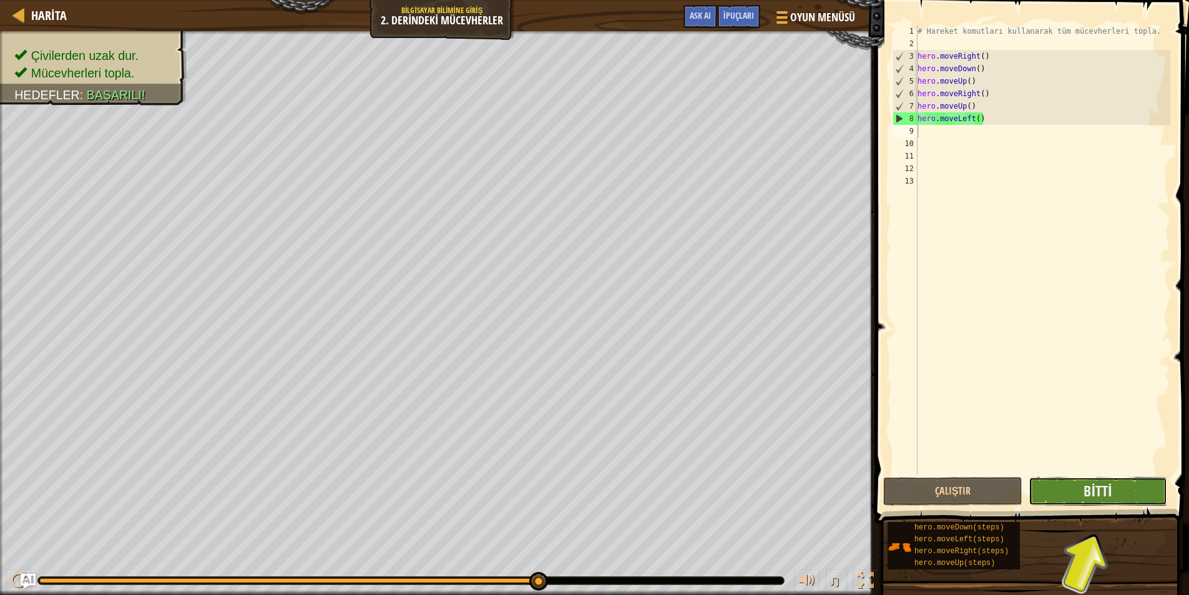
click at [1069, 497] on button "Bitti" at bounding box center [1098, 491] width 139 height 29
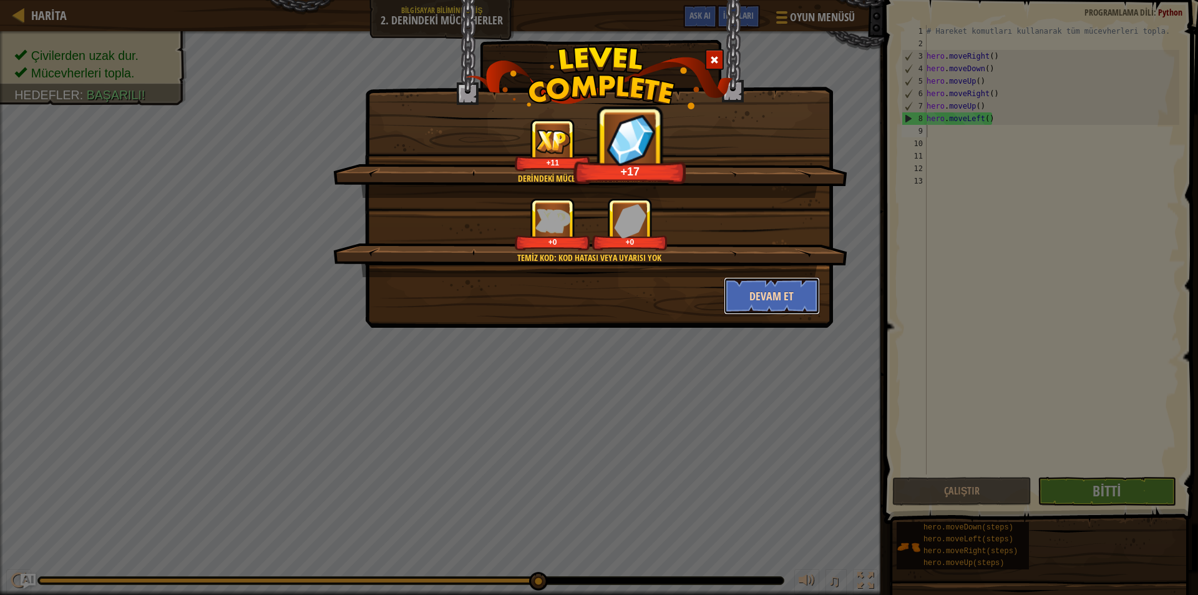
click at [742, 294] on button "Devam et" at bounding box center [772, 295] width 97 height 37
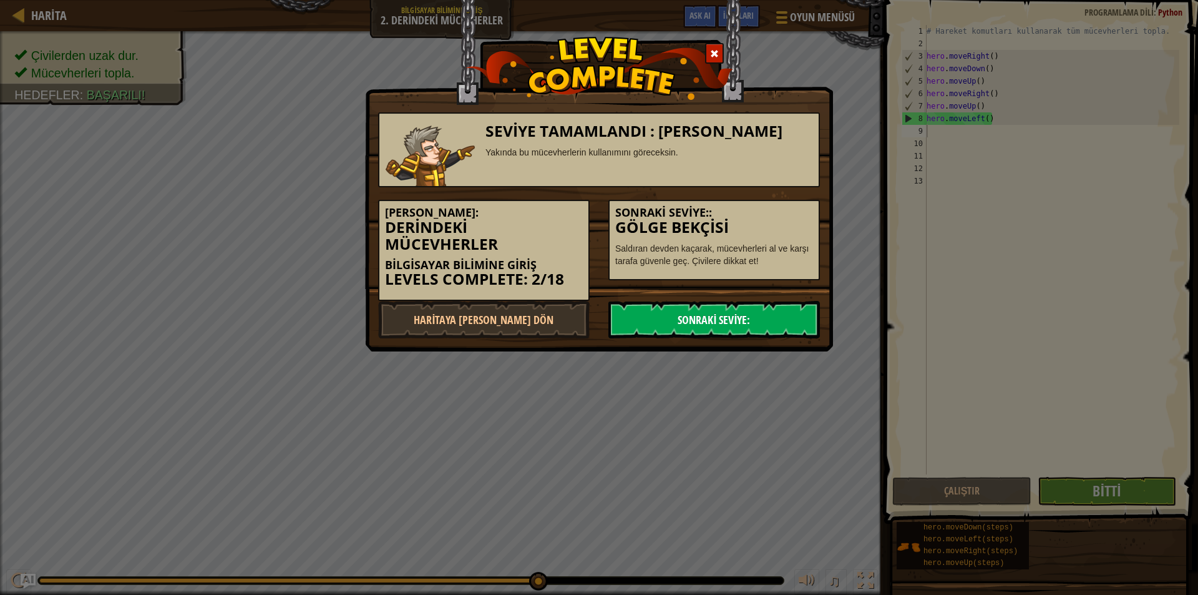
click at [732, 309] on link "Sonraki Seviye:" at bounding box center [715, 319] width 212 height 37
click at [728, 315] on link "Sonraki Seviye:" at bounding box center [715, 319] width 212 height 37
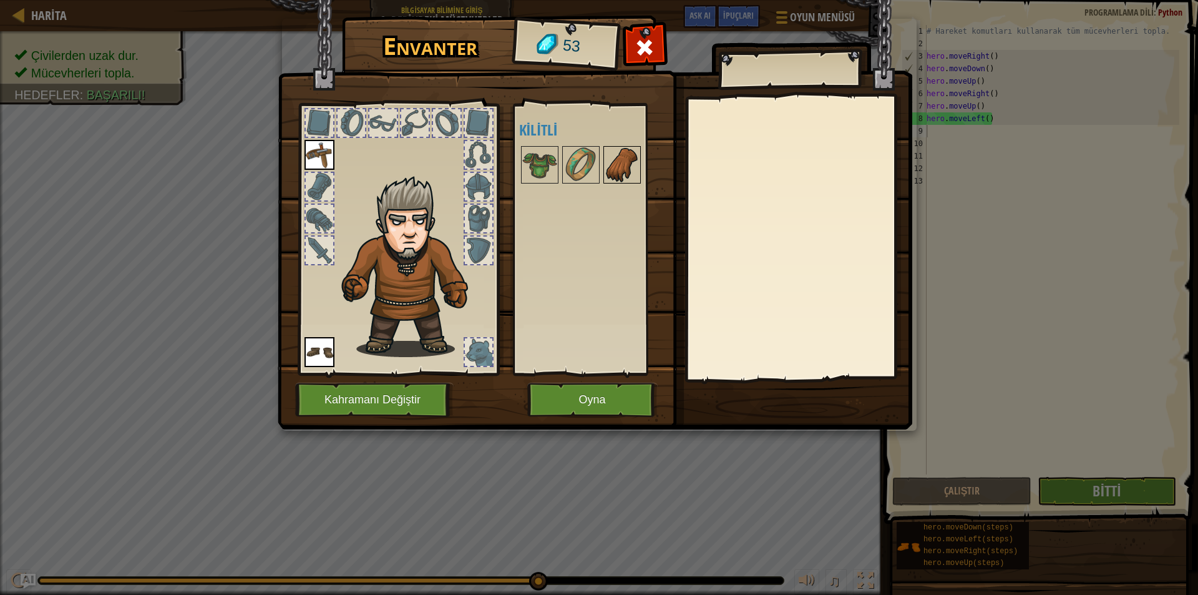
click at [607, 155] on img at bounding box center [622, 164] width 35 height 35
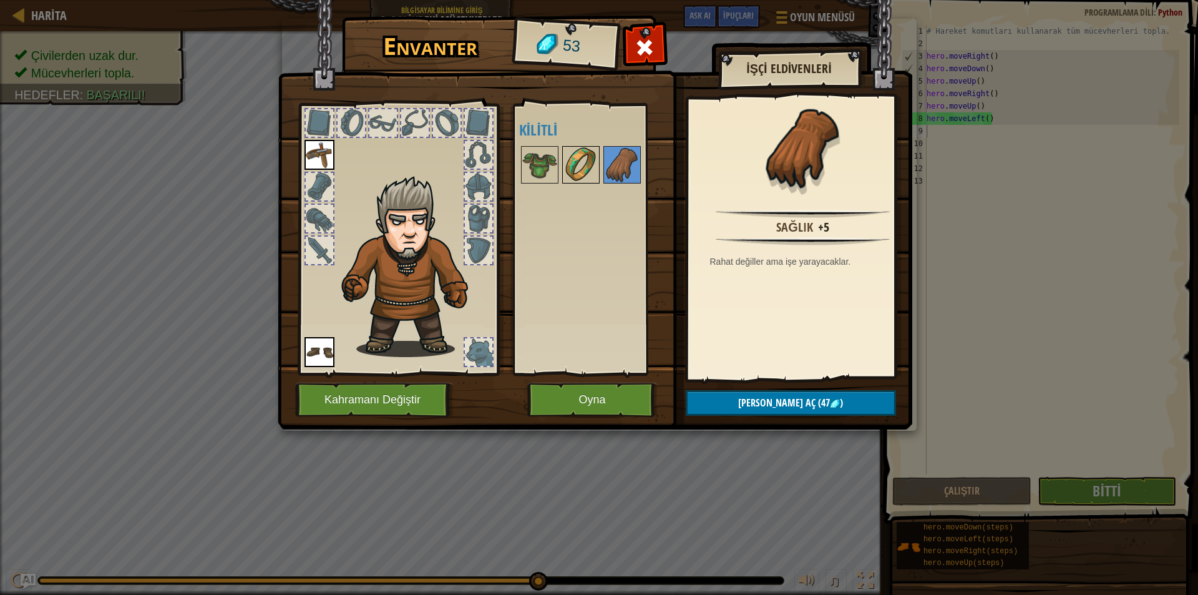
click at [595, 162] on img at bounding box center [581, 164] width 35 height 35
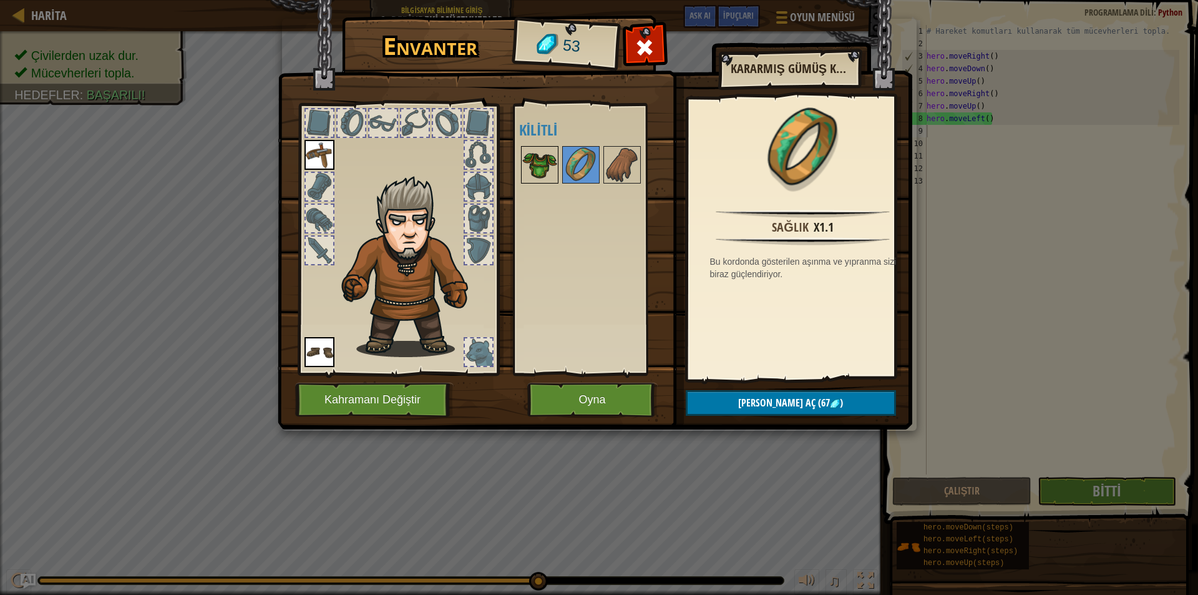
drag, startPoint x: 545, startPoint y: 172, endPoint x: 554, endPoint y: 169, distance: 9.3
click at [554, 169] on img at bounding box center [539, 164] width 35 height 35
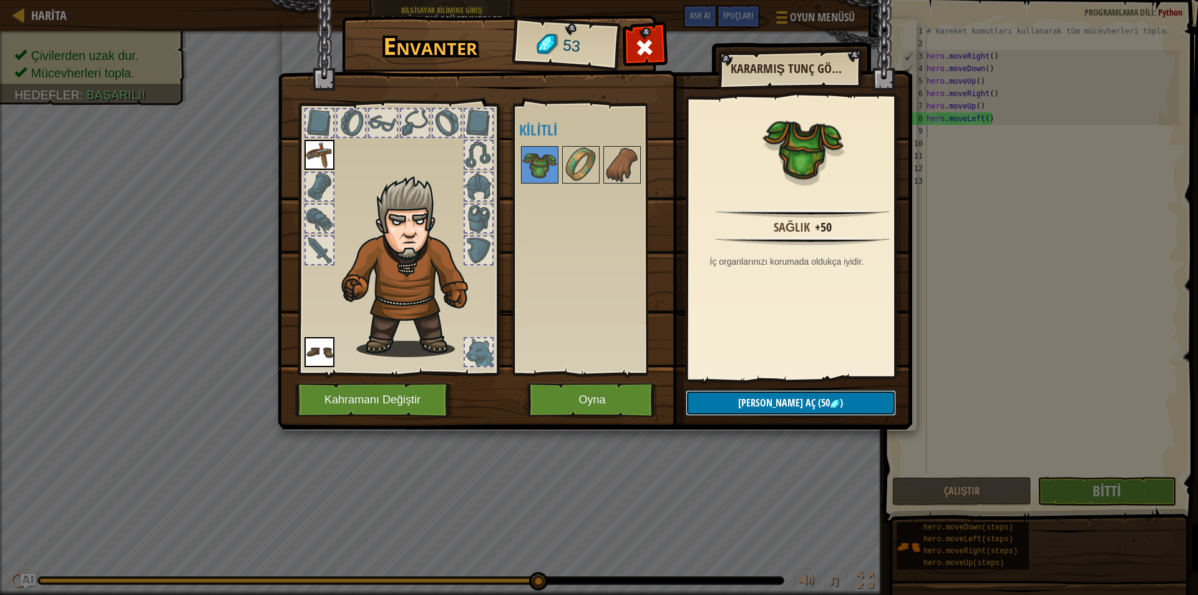
click at [740, 401] on button "Kilidi aç (50 )" at bounding box center [791, 403] width 210 height 26
click at [741, 399] on button "Devam et" at bounding box center [791, 403] width 210 height 26
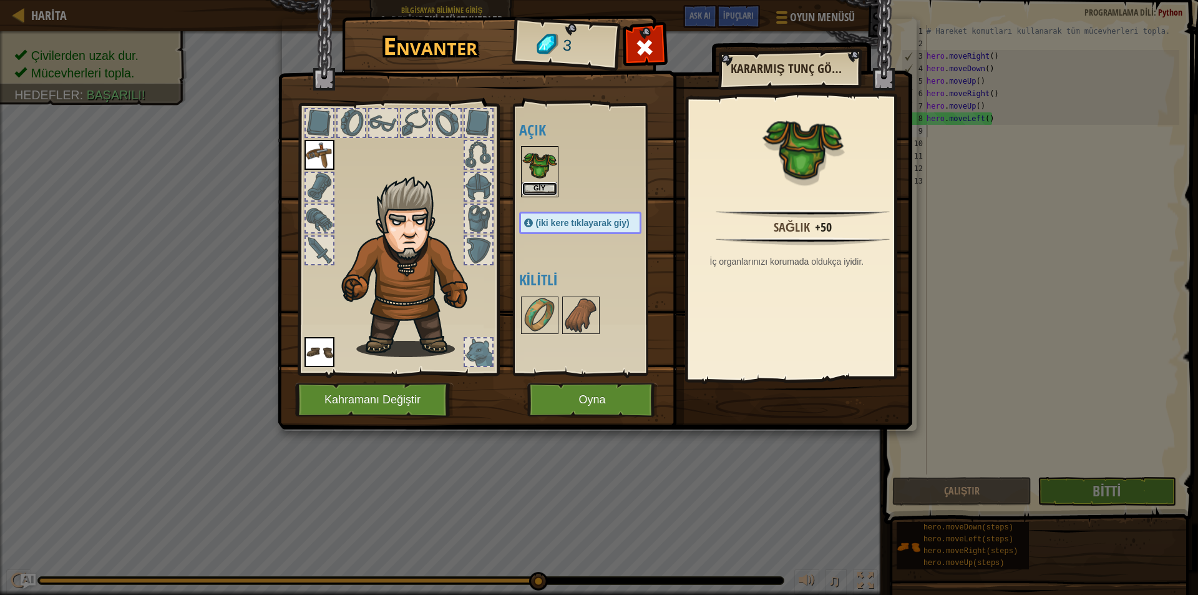
click at [550, 187] on button "Giy" at bounding box center [539, 188] width 35 height 13
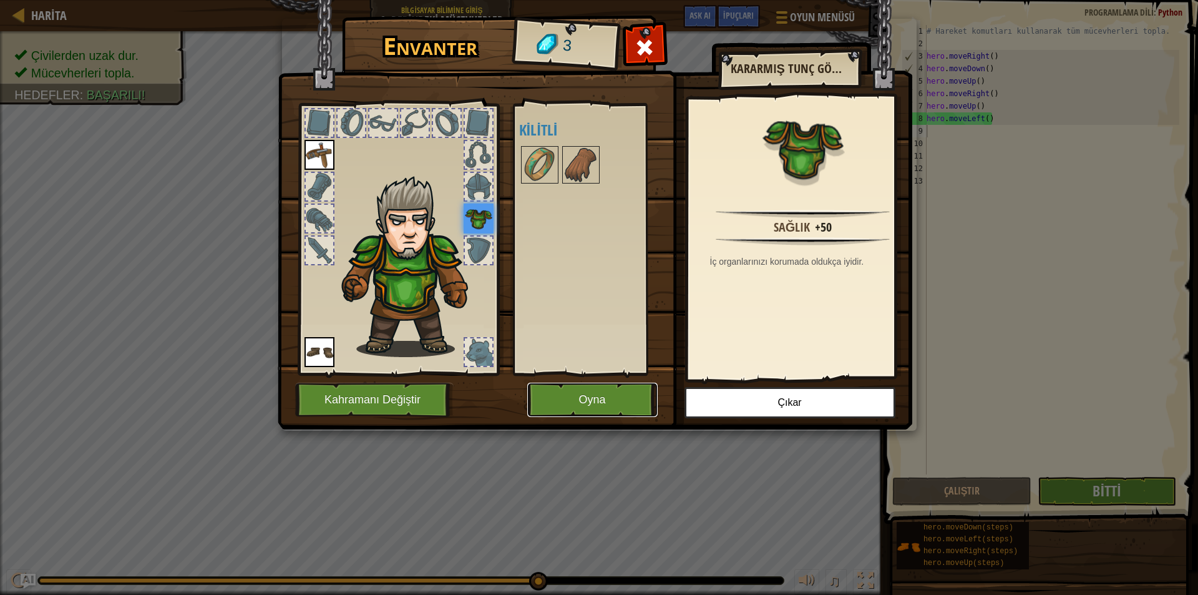
click at [554, 408] on button "Oyna" at bounding box center [592, 400] width 130 height 34
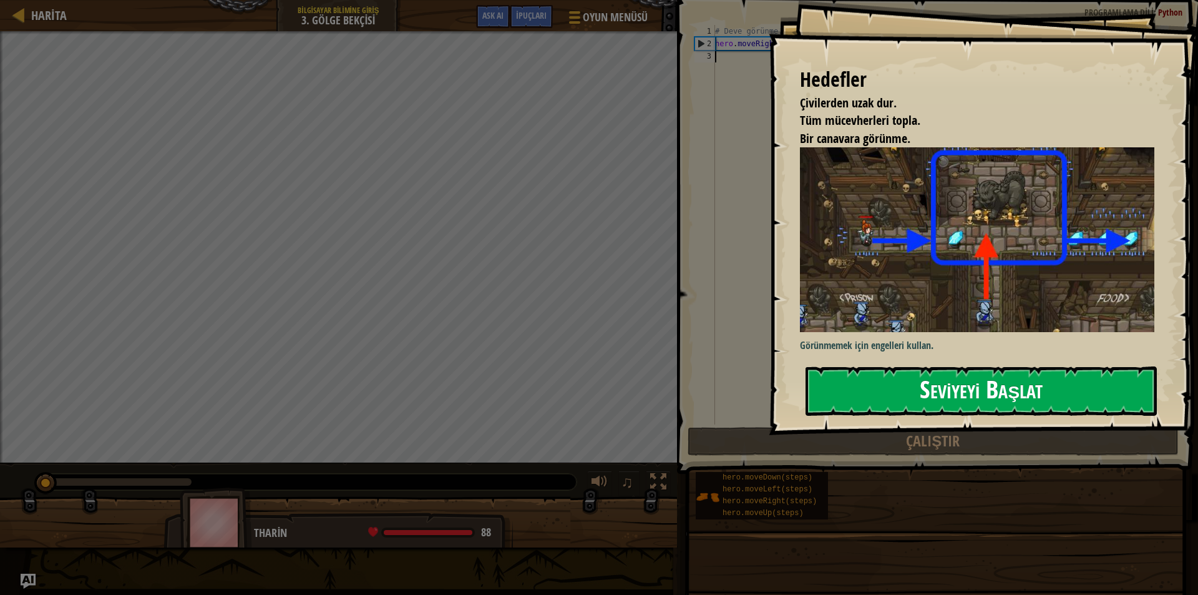
click at [848, 402] on button "Seviyeyi Başlat" at bounding box center [981, 390] width 351 height 49
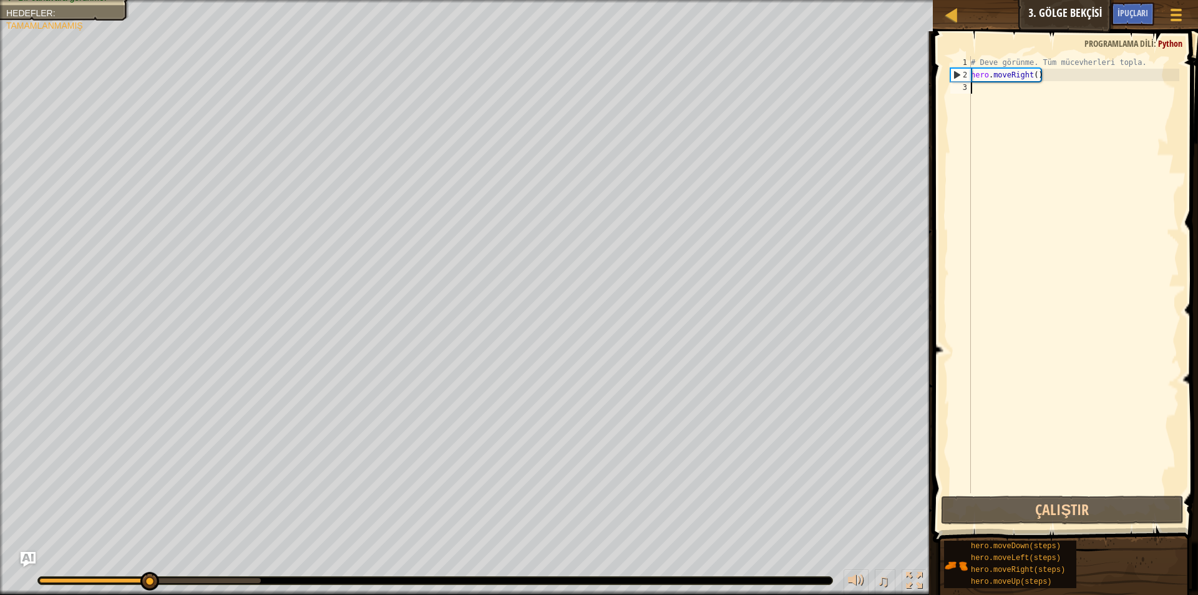
type textarea "h"
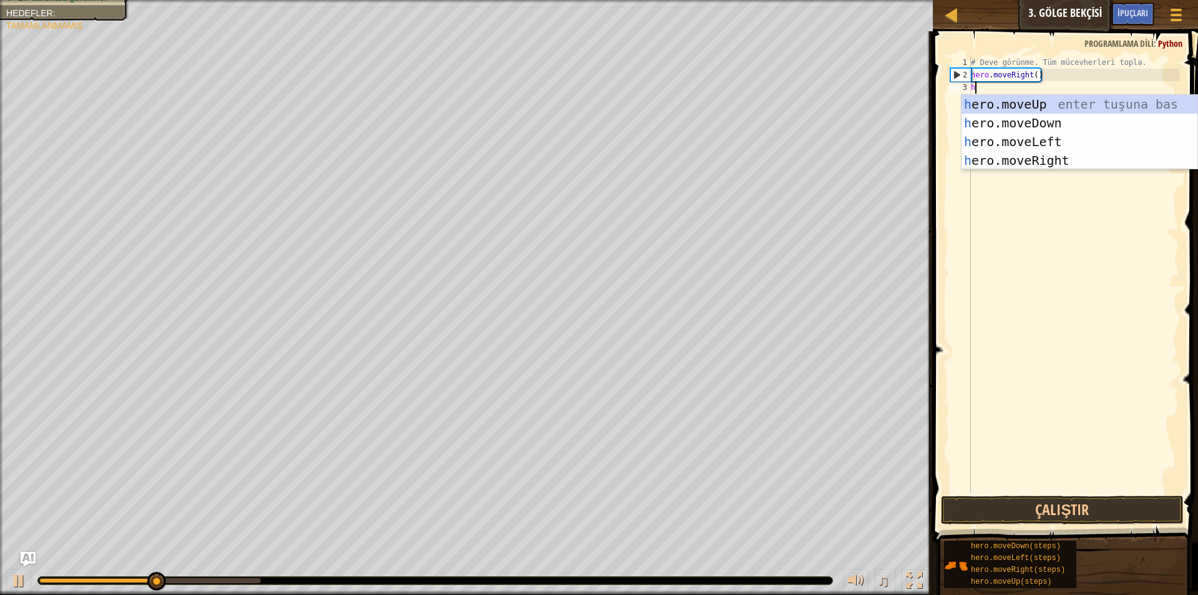
scroll to position [6, 0]
click at [1003, 102] on div "h ero.moveUp enter tuşuna bas h ero.moveDown enter tuşuna bas h ero.moveLeft en…" at bounding box center [1080, 151] width 236 height 112
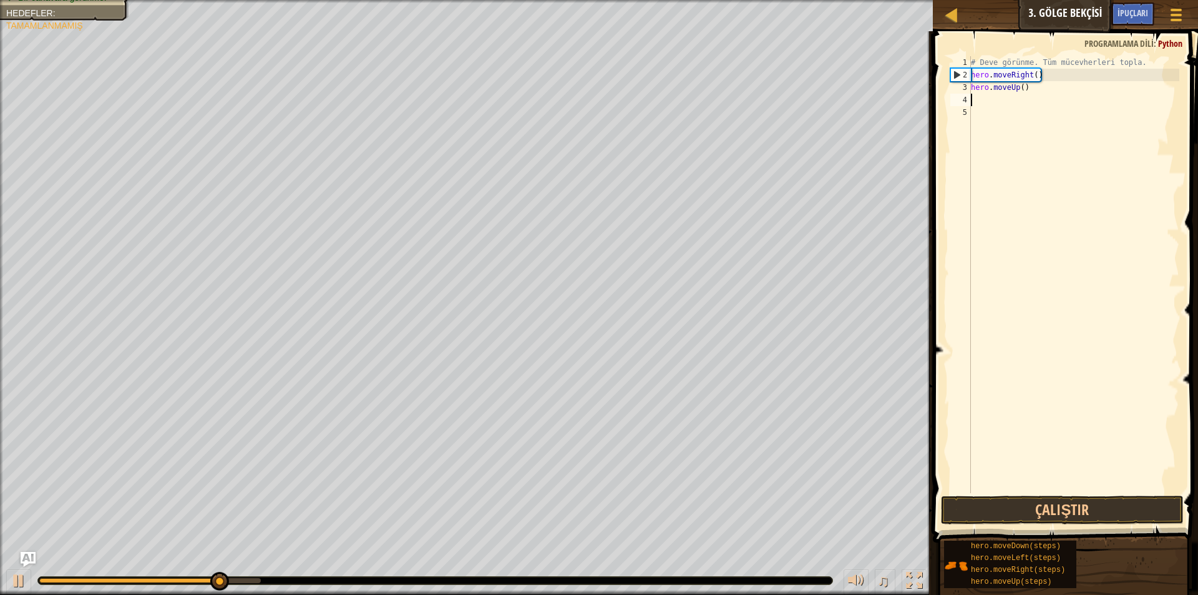
type textarea "h"
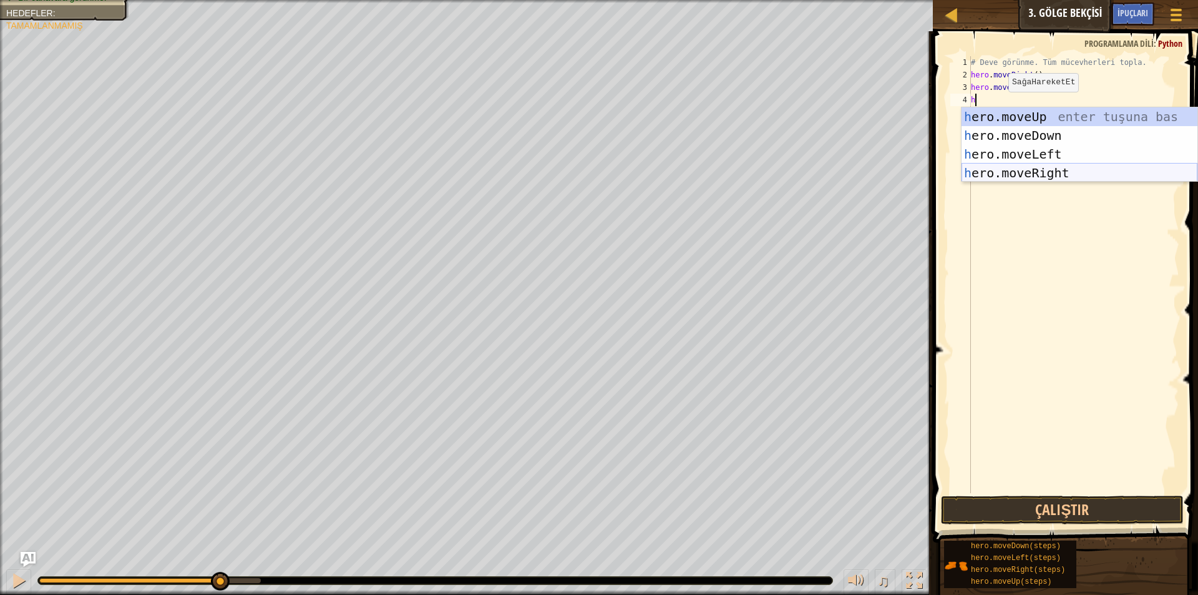
click at [1032, 167] on div "h ero.moveUp enter tuşuna bas h ero.moveDown enter tuşuna bas h ero.moveLeft en…" at bounding box center [1080, 163] width 236 height 112
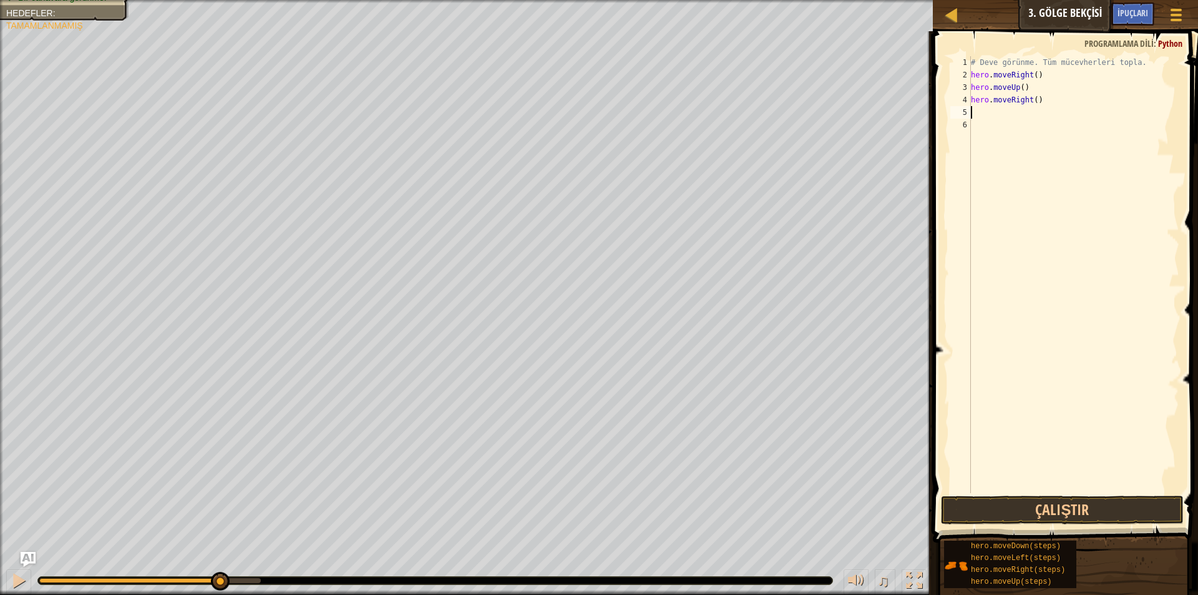
type textarea "h"
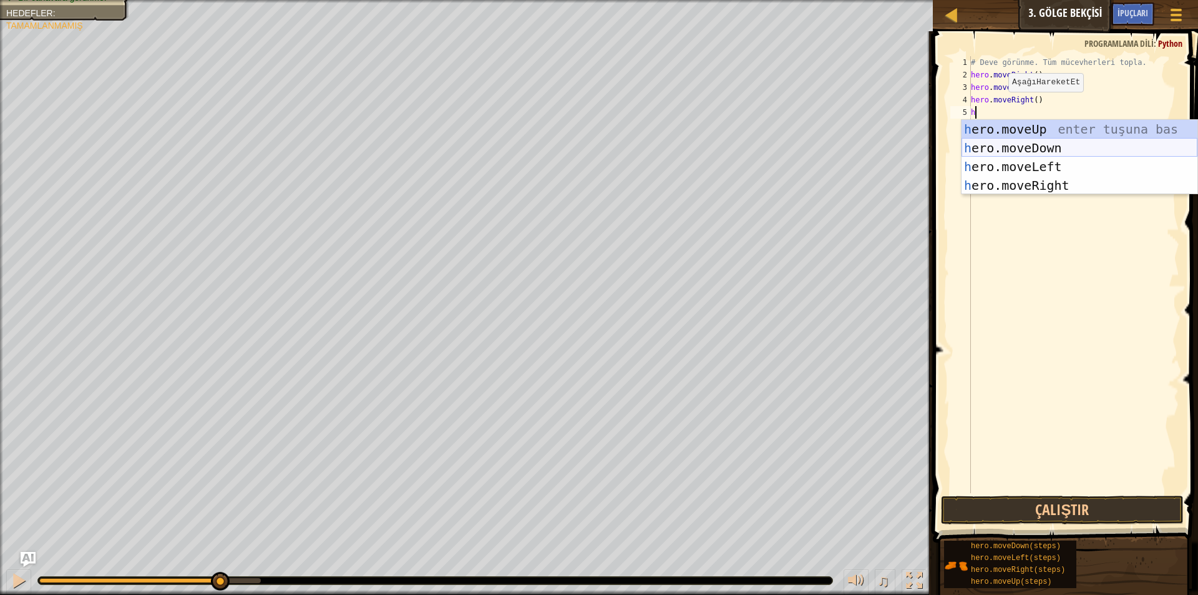
click at [1008, 143] on div "h ero.moveUp enter tuşuna bas h ero.moveDown enter tuşuna bas h ero.moveLeft en…" at bounding box center [1080, 176] width 236 height 112
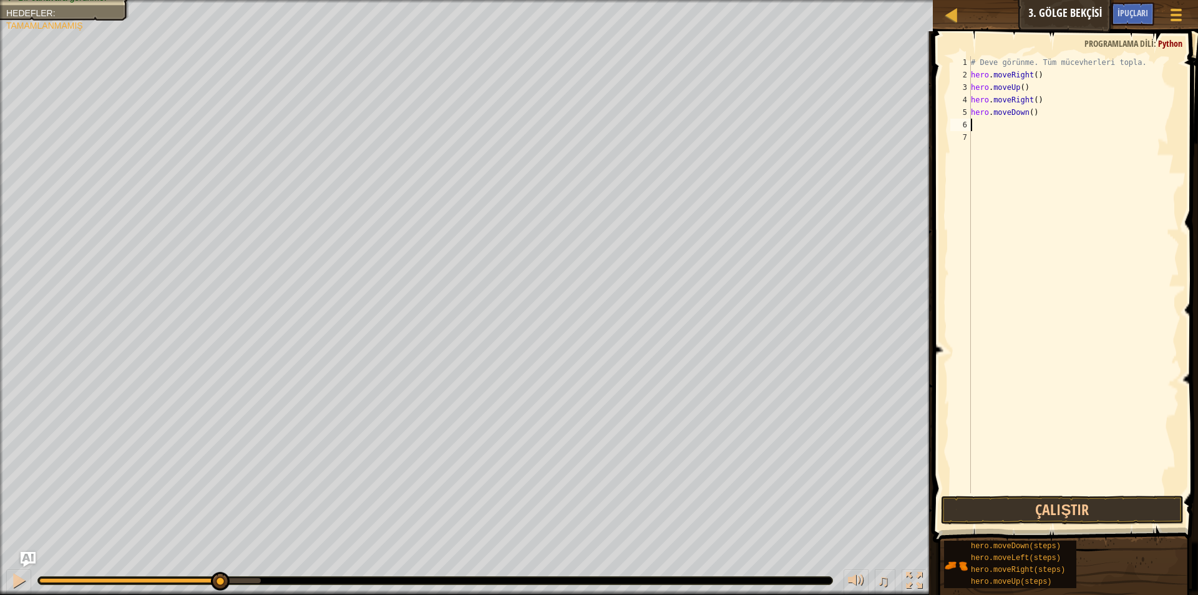
type textarea "h"
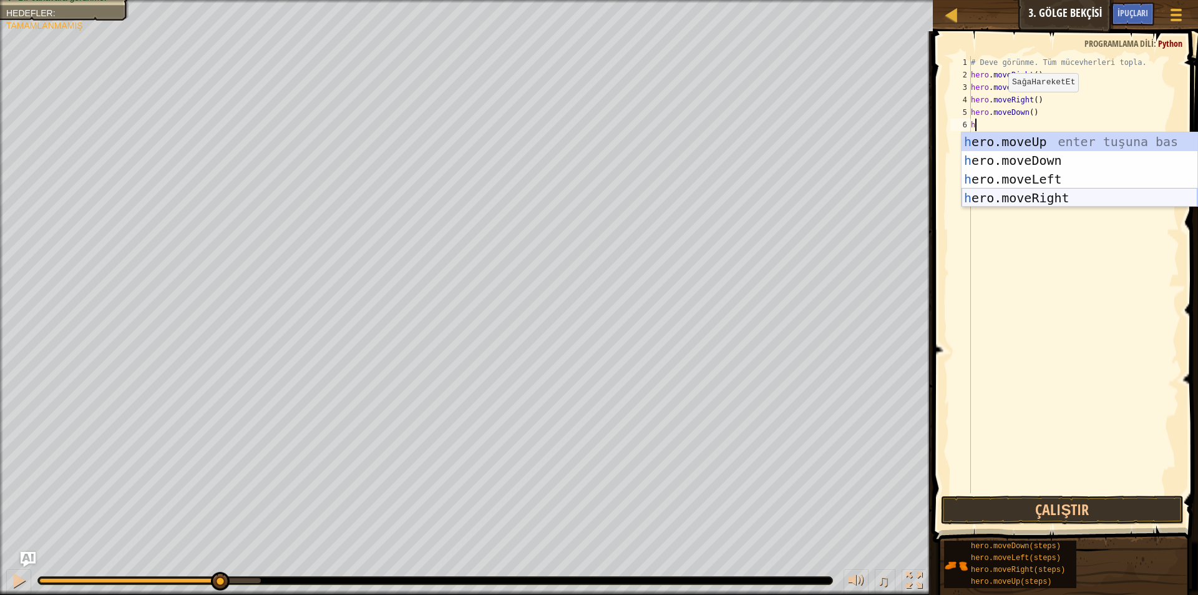
click at [1026, 190] on div "h ero.moveUp enter tuşuna bas h ero.moveDown enter tuşuna bas h ero.moveLeft en…" at bounding box center [1080, 188] width 236 height 112
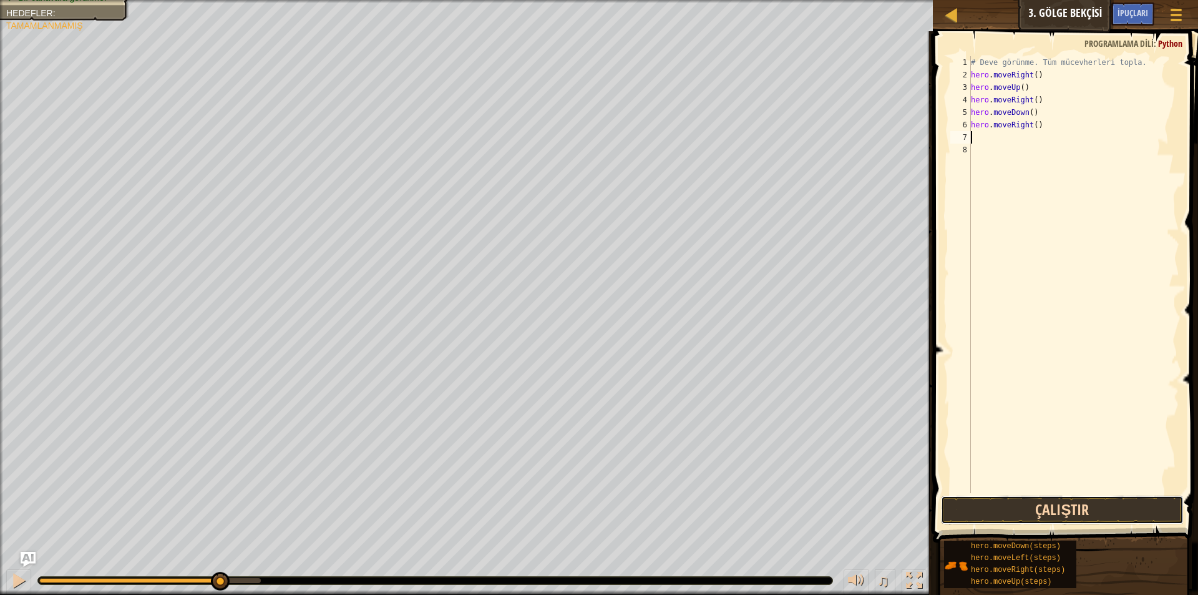
drag, startPoint x: 1037, startPoint y: 516, endPoint x: 1037, endPoint y: 509, distance: 7.5
click at [1037, 509] on button "Çalıştır" at bounding box center [1062, 510] width 243 height 29
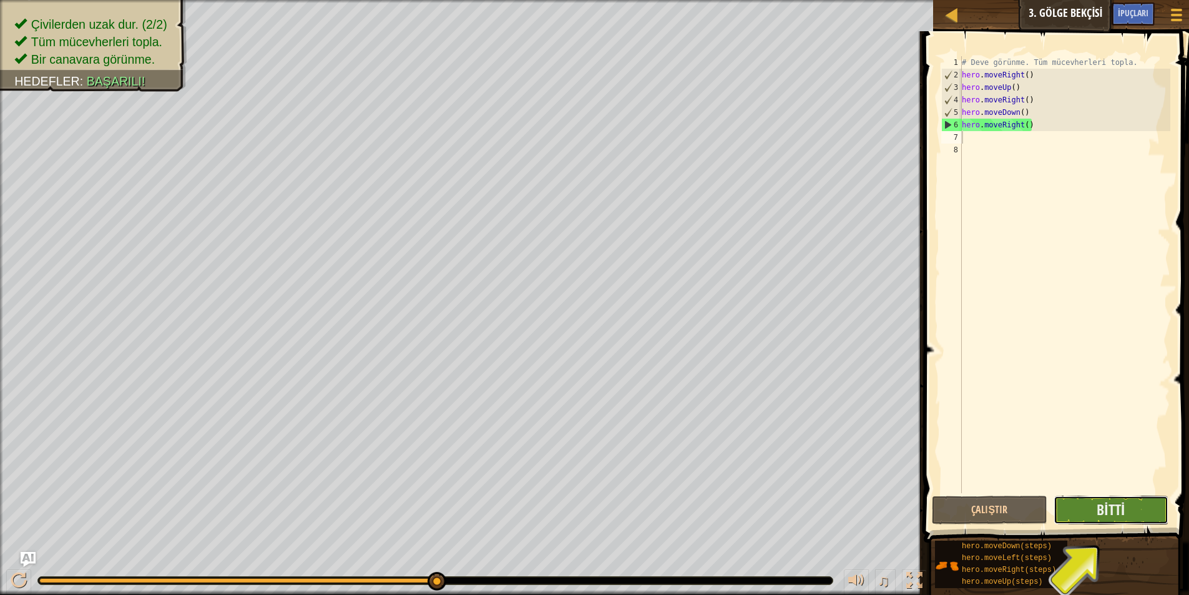
click at [1079, 511] on button "Bitti" at bounding box center [1111, 510] width 115 height 29
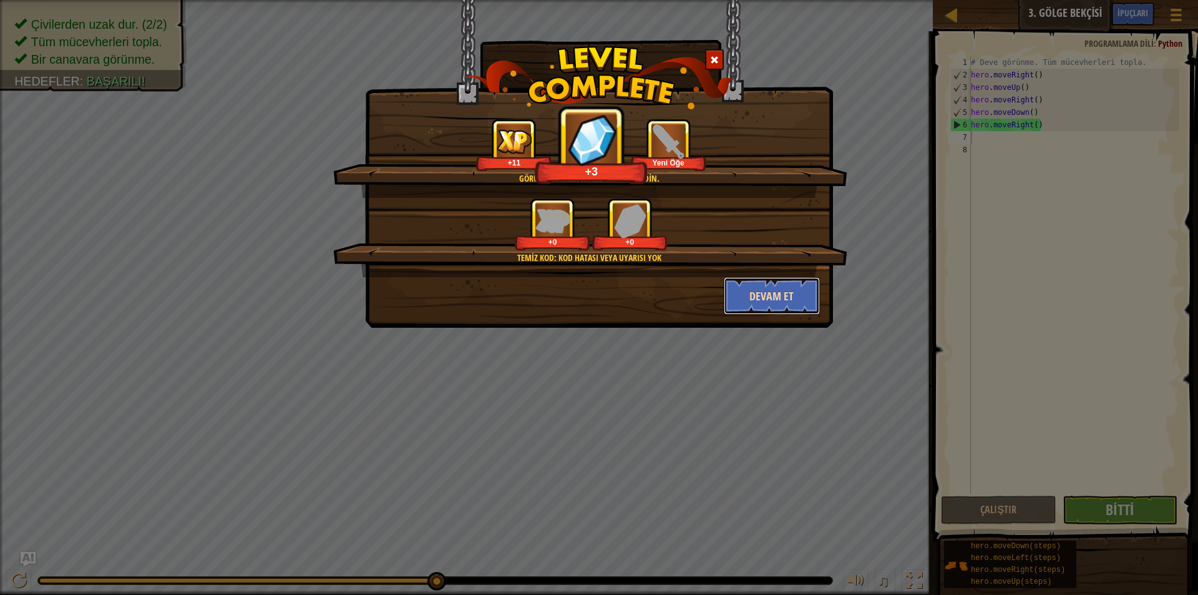
click at [750, 280] on button "Devam et" at bounding box center [772, 295] width 97 height 37
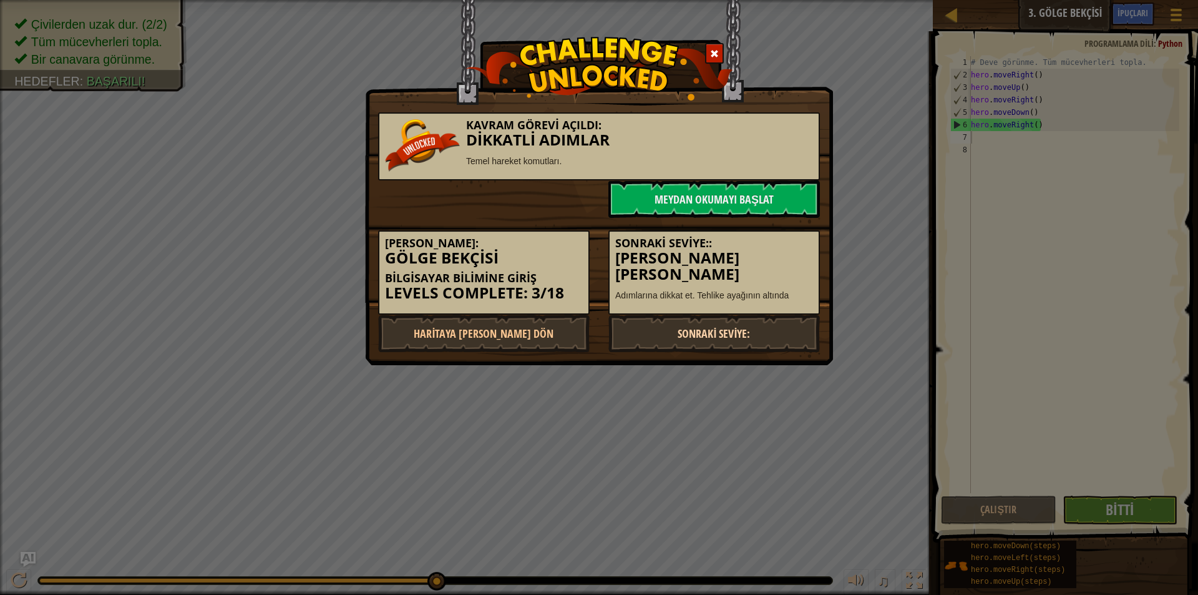
drag, startPoint x: 678, startPoint y: 286, endPoint x: 680, endPoint y: 328, distance: 41.9
click at [678, 320] on div "Kavram Görevi Açıldı: Dikkatli Adımlar Temel hareket komutları. Meydan Okumayı …" at bounding box center [599, 226] width 442 height 252
click at [680, 328] on link "Sonraki Seviye:" at bounding box center [715, 333] width 212 height 37
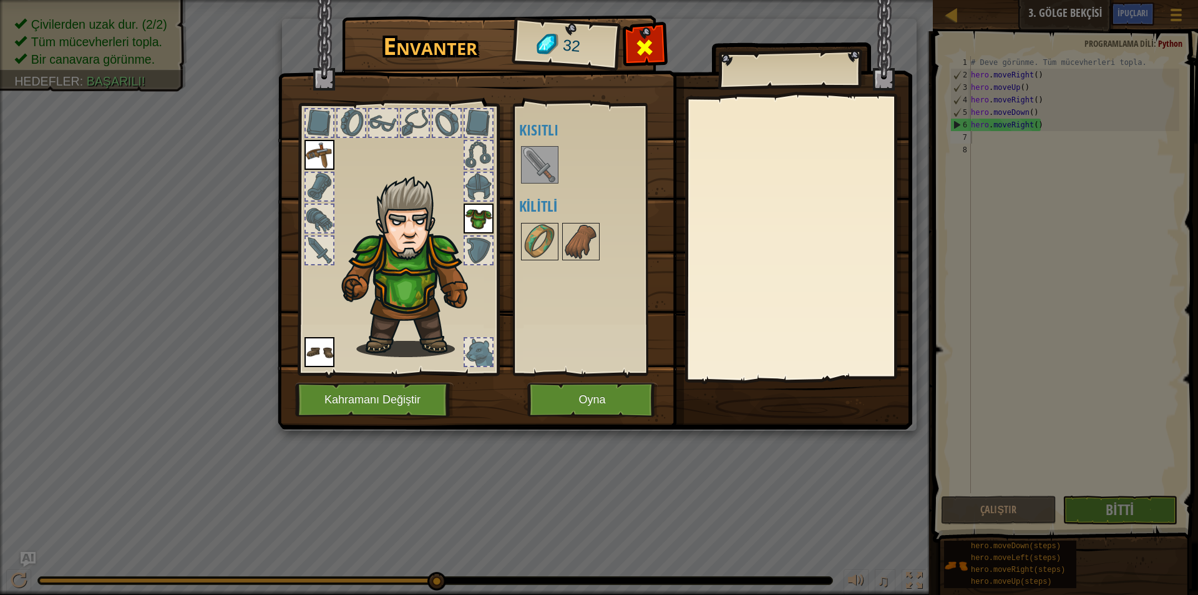
click at [642, 42] on span at bounding box center [645, 47] width 20 height 20
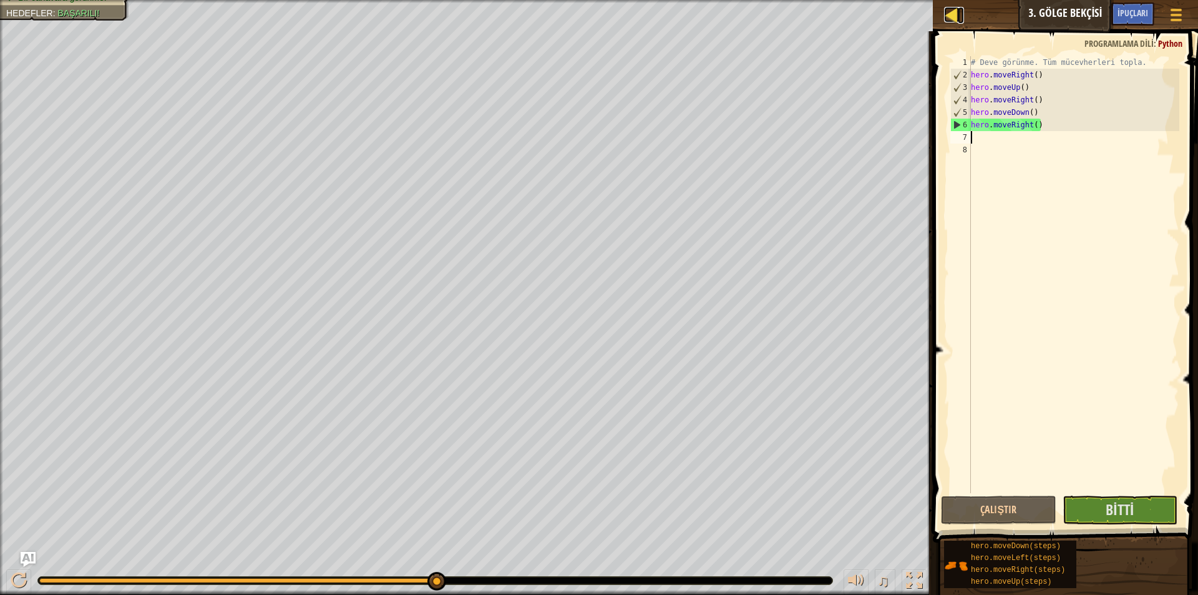
click at [956, 13] on div at bounding box center [952, 15] width 16 height 16
select select "tr"
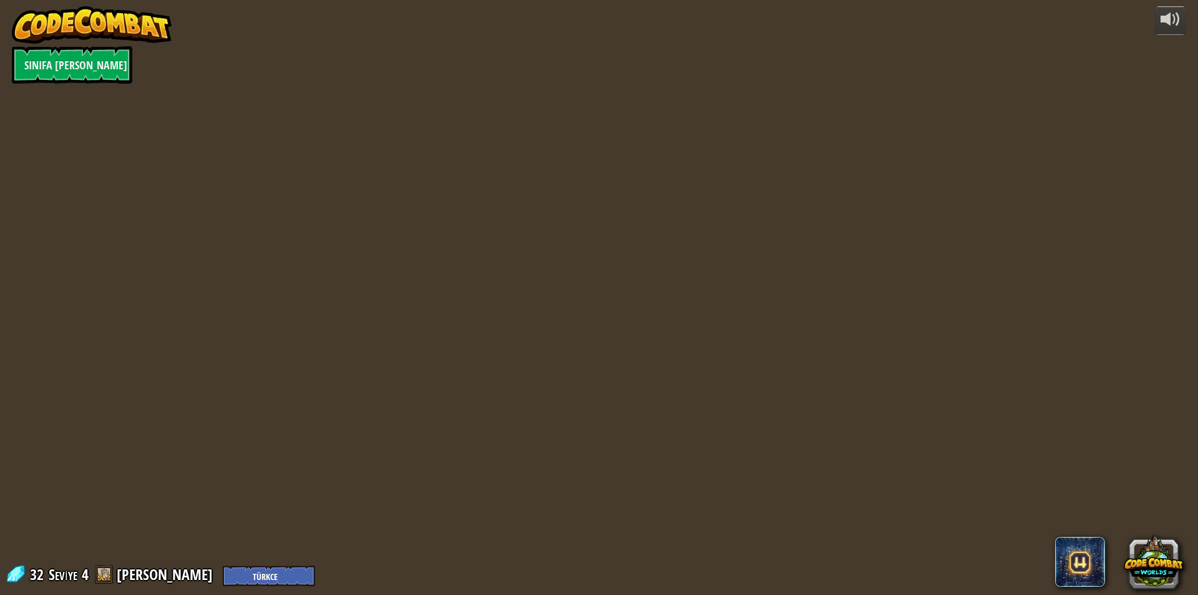
select select "tr"
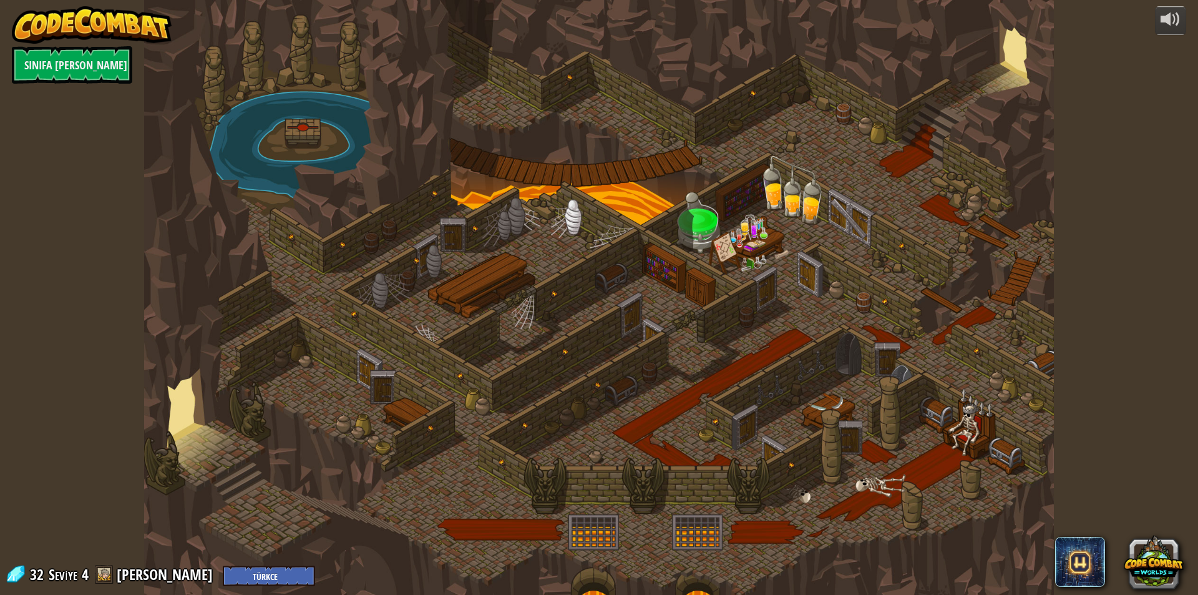
select select "tr"
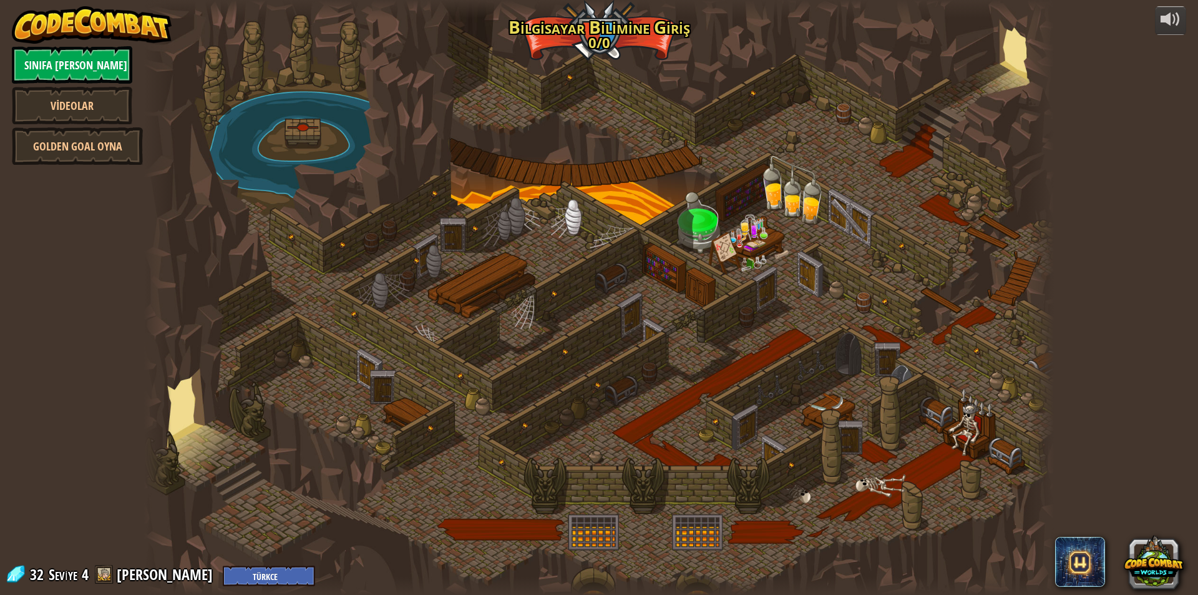
select select "tr"
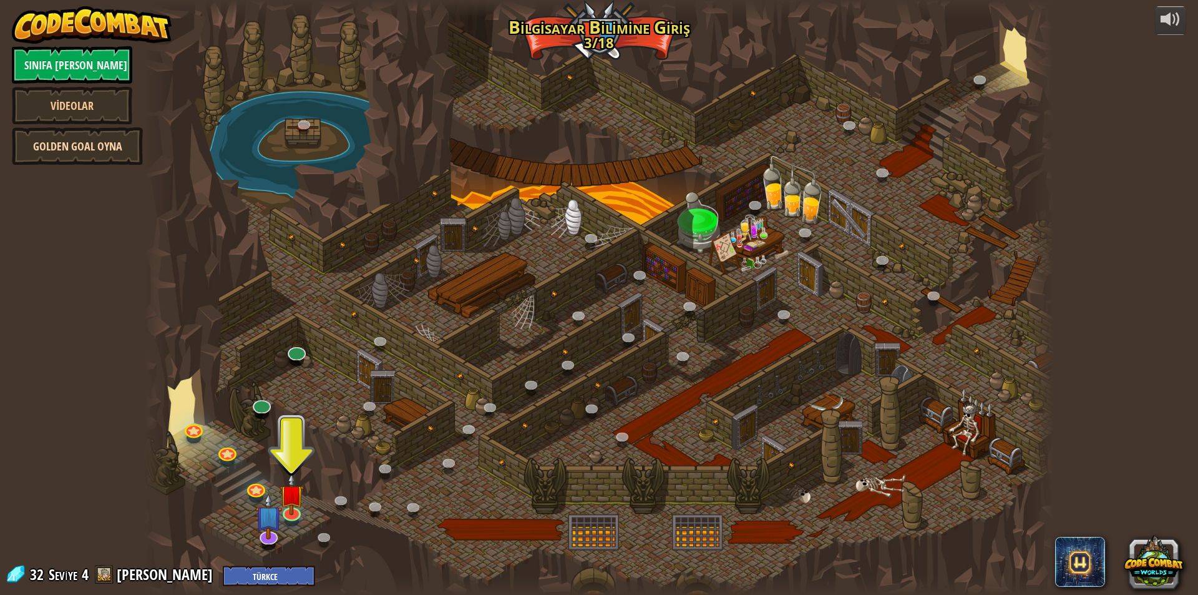
click at [64, 145] on link "Golden Goal Oyna" at bounding box center [77, 145] width 131 height 37
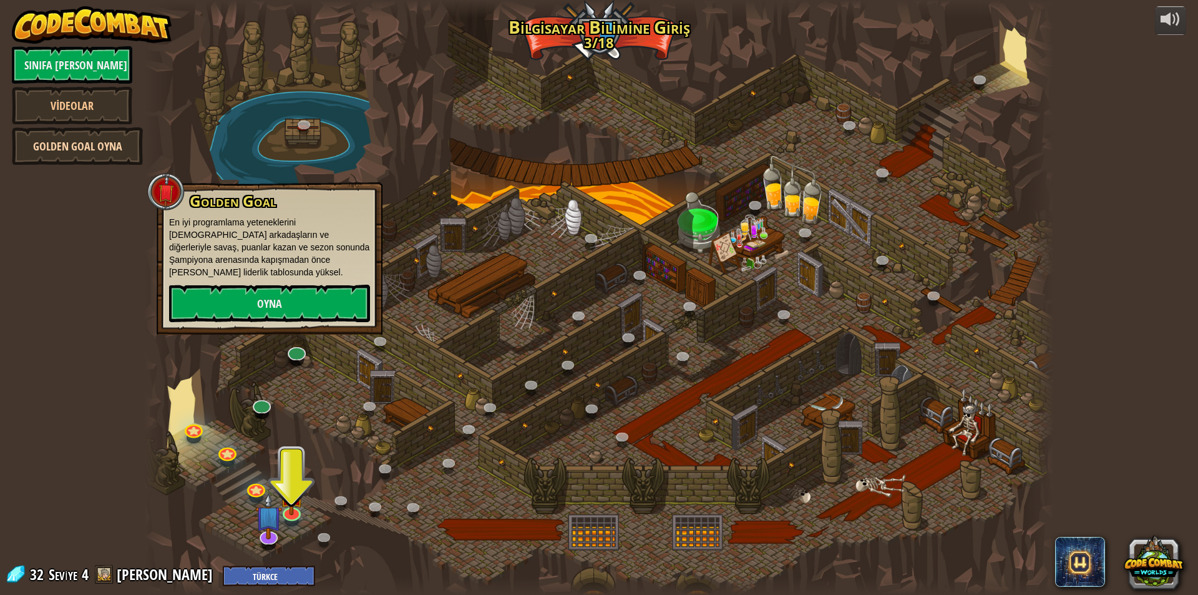
click at [86, 147] on link "Golden Goal Oyna" at bounding box center [77, 145] width 131 height 37
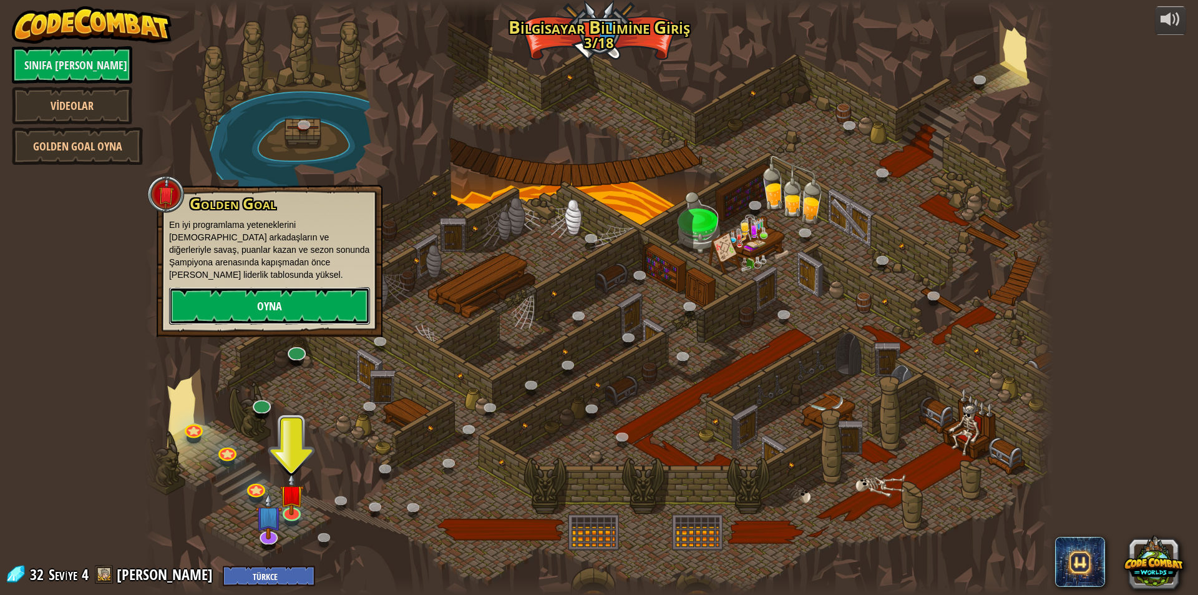
click at [221, 288] on link "Oyna" at bounding box center [269, 305] width 201 height 37
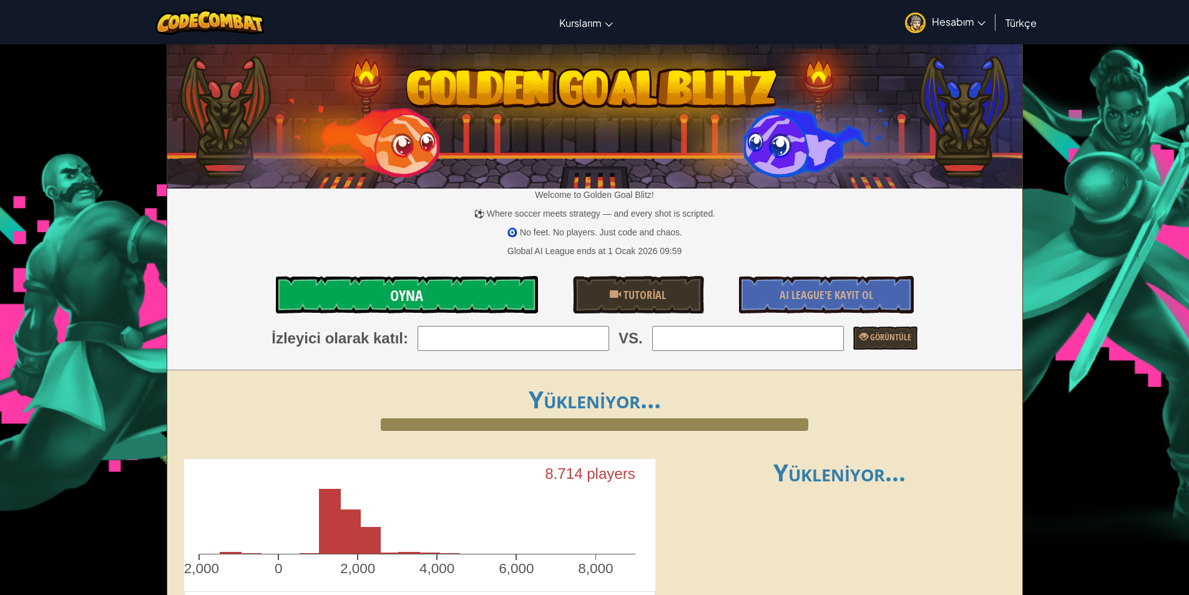
click at [434, 294] on link "Oyna" at bounding box center [407, 294] width 262 height 37
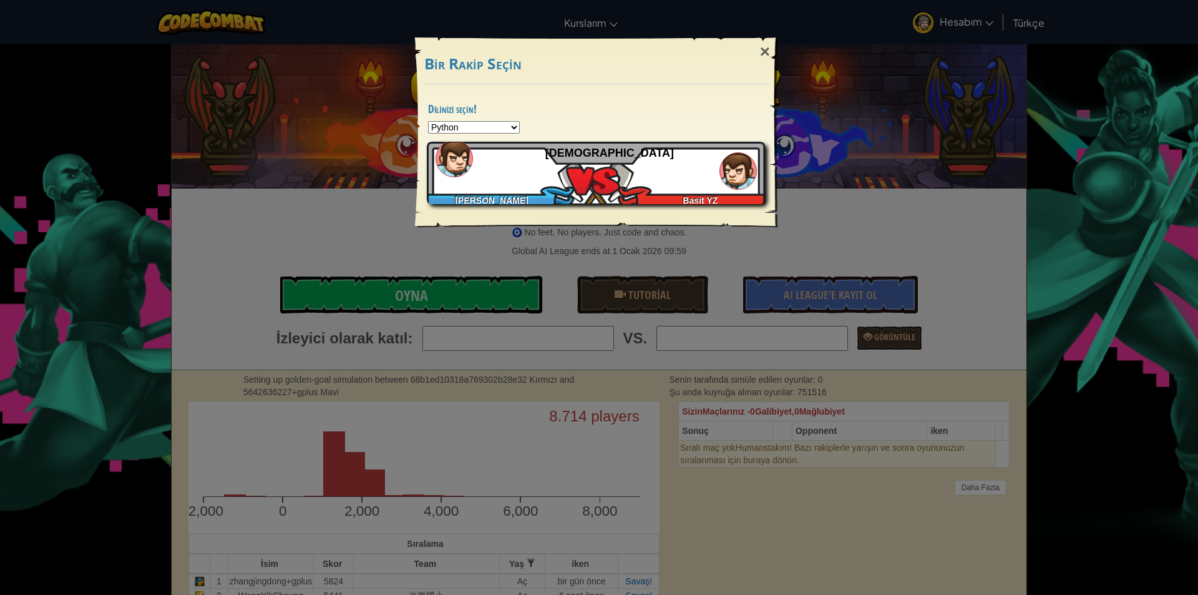
click at [552, 174] on div "[PERSON_NAME] [PERSON_NAME] [PERSON_NAME]" at bounding box center [596, 173] width 338 height 62
